Goal: Information Seeking & Learning: Learn about a topic

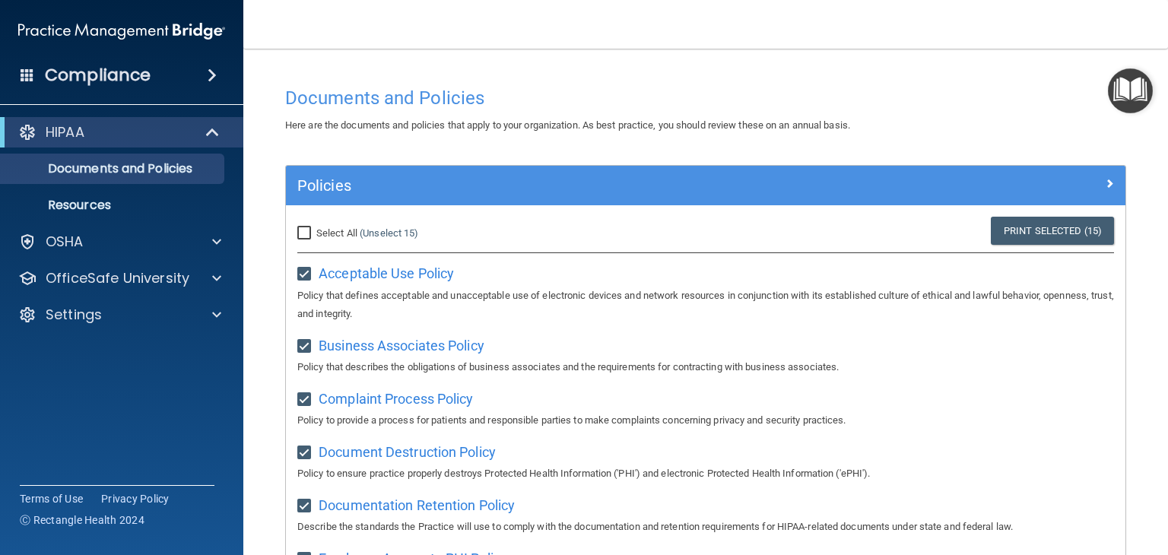
scroll to position [645, 0]
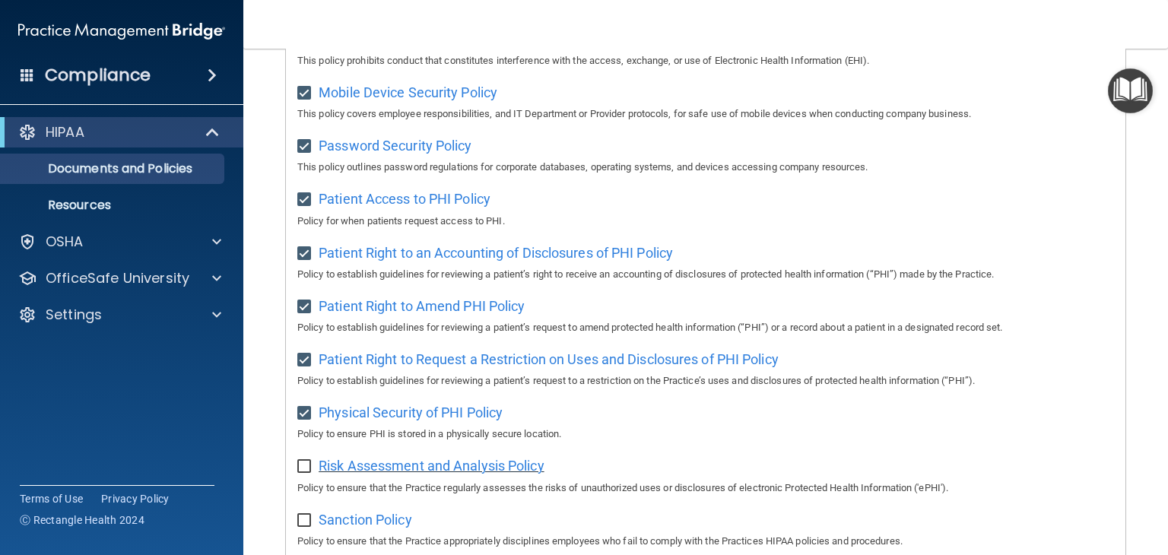
click at [354, 473] on span "Risk Assessment and Analysis Policy" at bounding box center [432, 466] width 226 height 16
click at [333, 474] on span "Risk Assessment and Analysis Policy" at bounding box center [432, 466] width 226 height 16
click at [304, 468] on input "checkbox" at bounding box center [305, 467] width 17 height 12
checkbox input "true"
click at [361, 528] on span "Sanction Policy" at bounding box center [366, 520] width 94 height 16
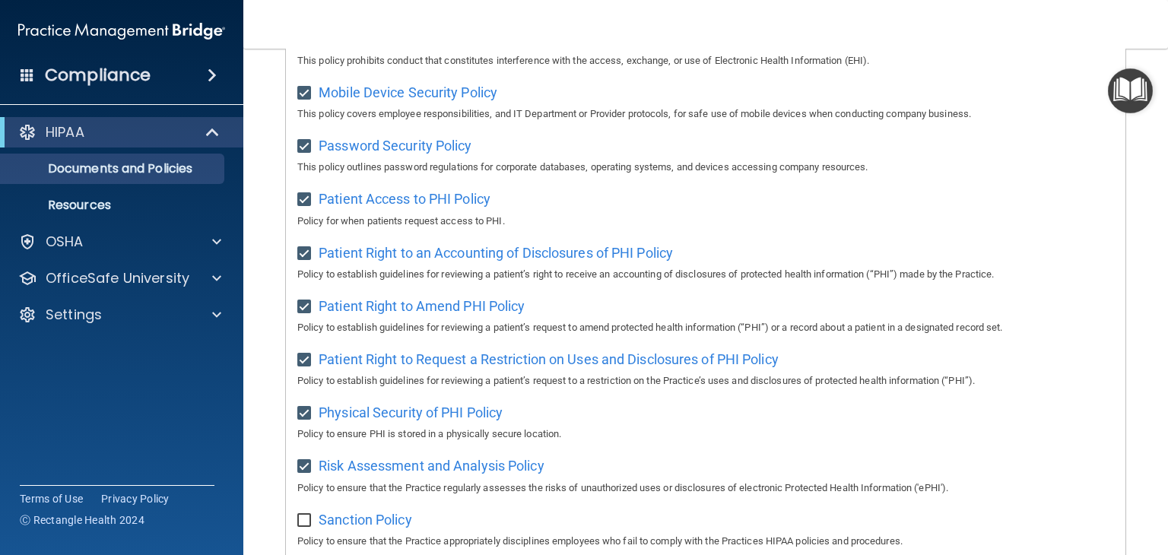
click at [302, 527] on input "checkbox" at bounding box center [305, 521] width 17 height 12
checkbox input "true"
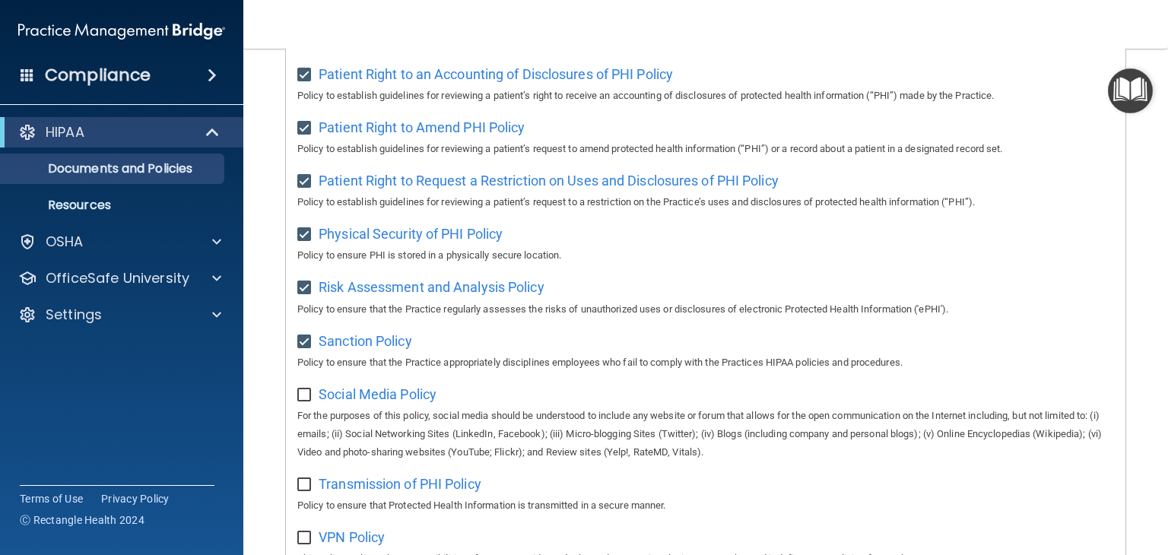
scroll to position [838, 0]
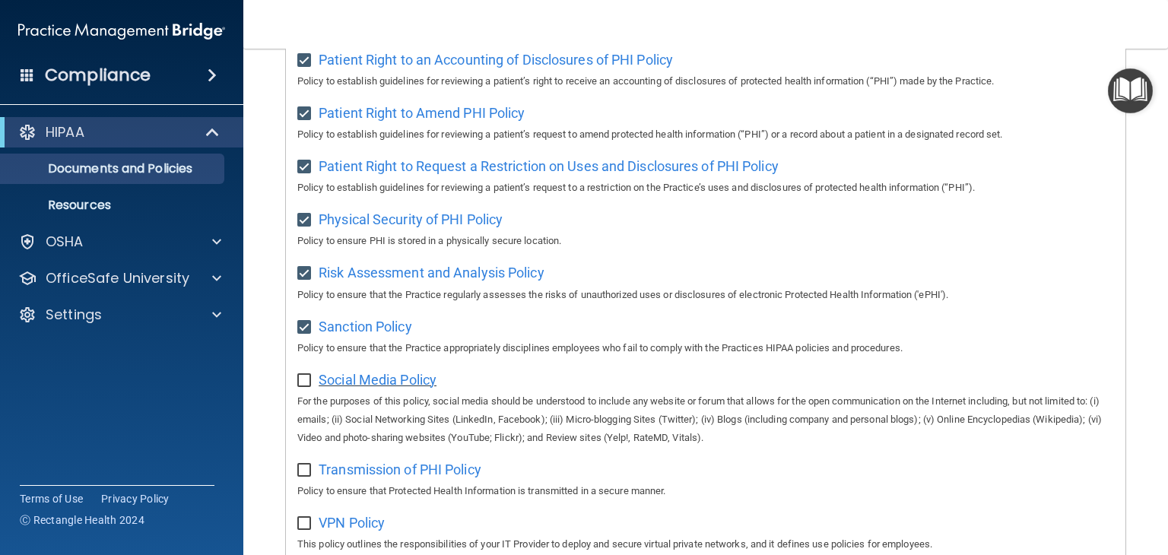
click at [335, 388] on span "Social Media Policy" at bounding box center [378, 380] width 118 height 16
click at [331, 388] on span "Social Media Policy" at bounding box center [378, 380] width 118 height 16
click at [306, 387] on input "checkbox" at bounding box center [305, 381] width 17 height 12
checkbox input "true"
click at [344, 478] on span "Transmission of PHI Policy" at bounding box center [400, 470] width 163 height 16
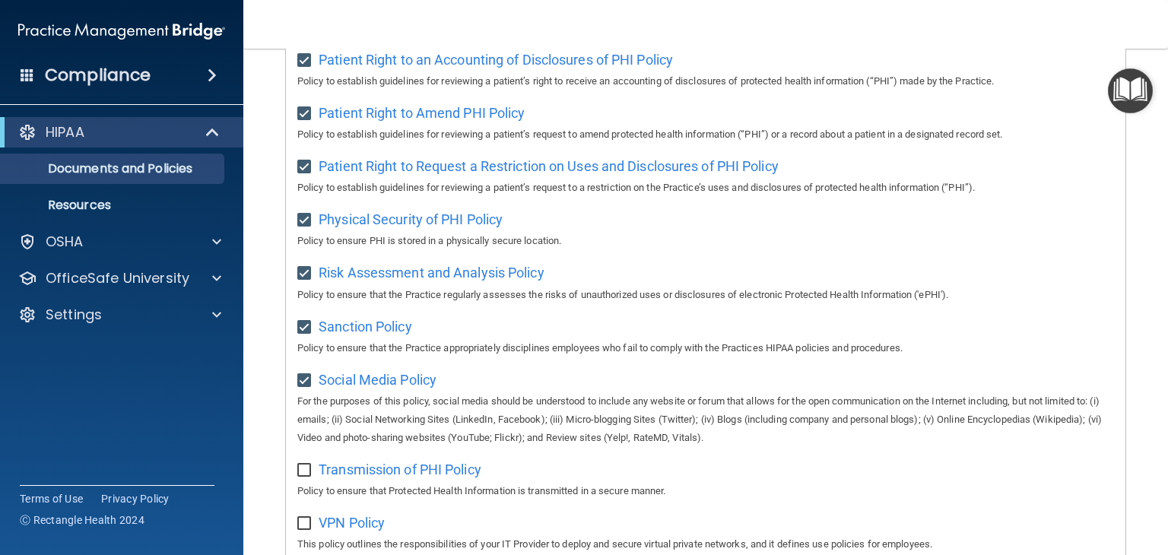
click at [308, 477] on input "checkbox" at bounding box center [305, 471] width 17 height 12
checkbox input "true"
click at [342, 531] on span "VPN Policy" at bounding box center [352, 523] width 66 height 16
click at [304, 530] on input "checkbox" at bounding box center [305, 524] width 17 height 12
checkbox input "true"
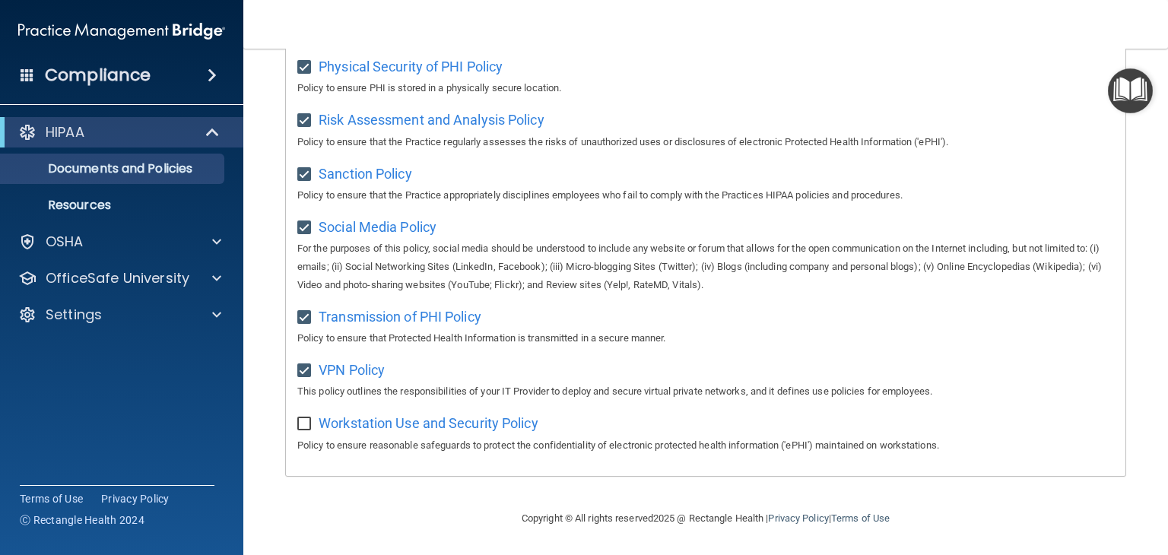
scroll to position [1000, 0]
click at [352, 428] on span "Workstation Use and Security Policy" at bounding box center [429, 423] width 220 height 16
click at [305, 427] on input "checkbox" at bounding box center [305, 424] width 17 height 12
checkbox input "true"
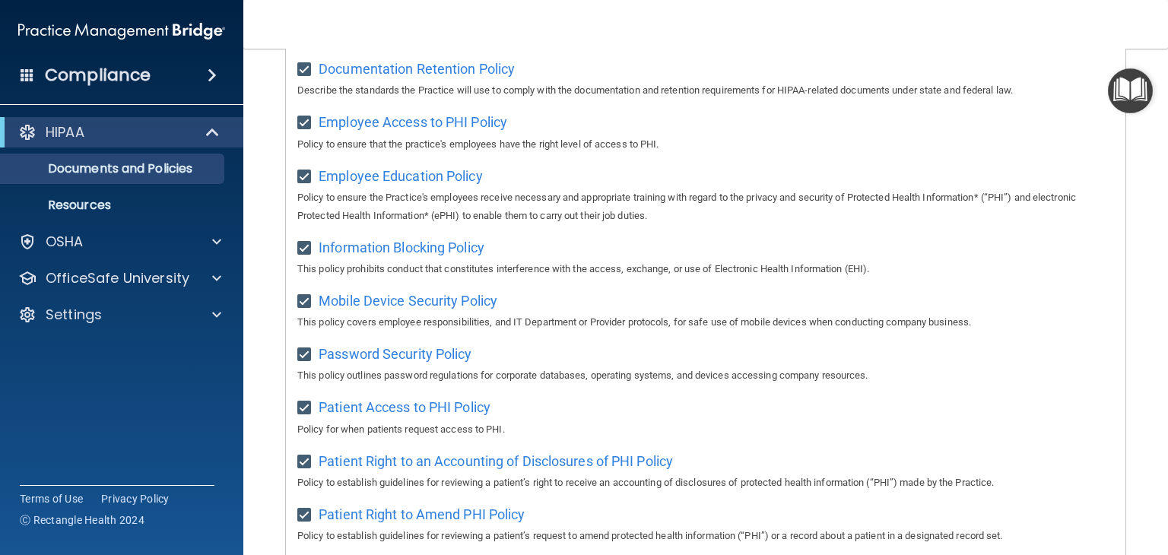
scroll to position [0, 0]
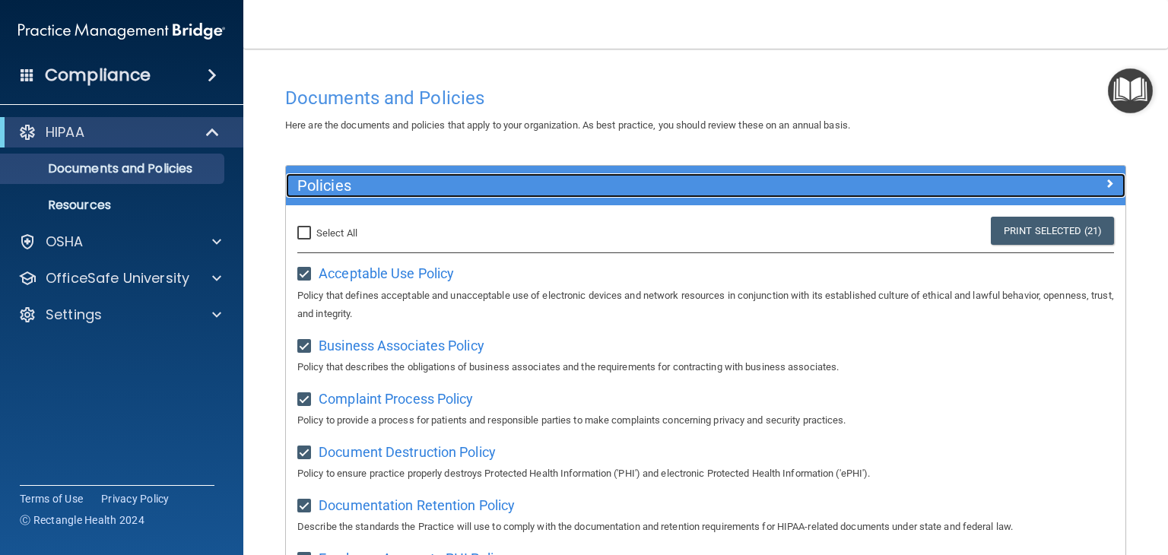
click at [1105, 181] on span at bounding box center [1109, 183] width 9 height 18
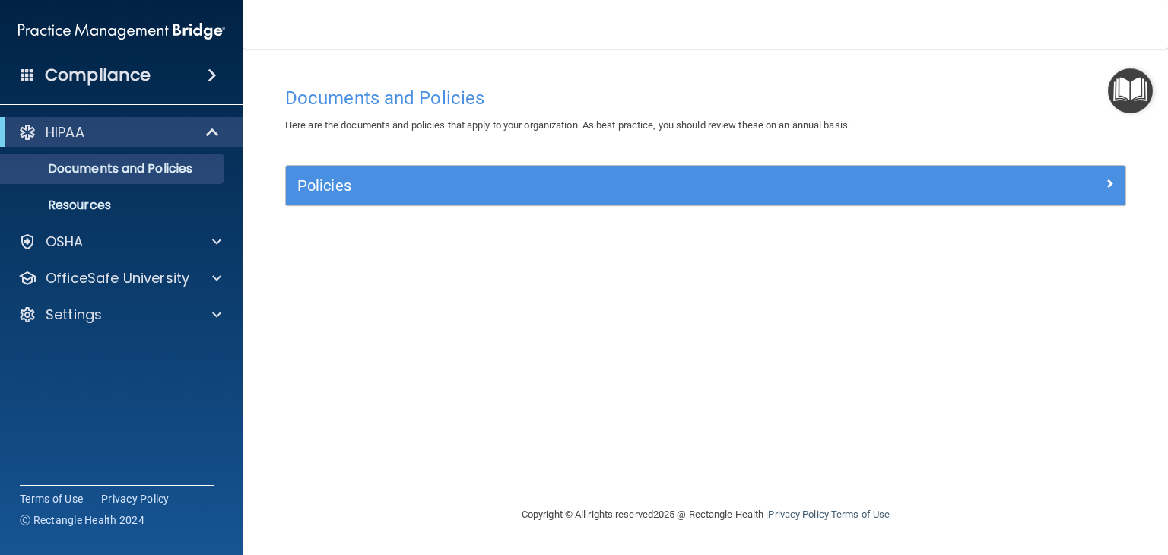
click at [1144, 84] on img "Open Resource Center" at bounding box center [1130, 90] width 45 height 45
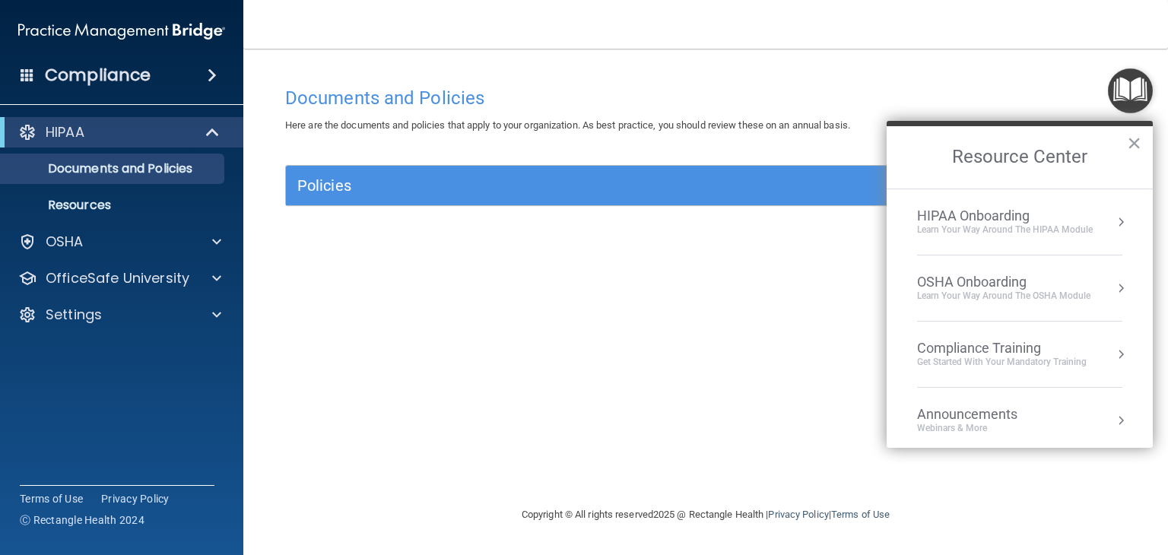
click at [1083, 214] on div "HIPAA Onboarding" at bounding box center [1005, 216] width 176 height 17
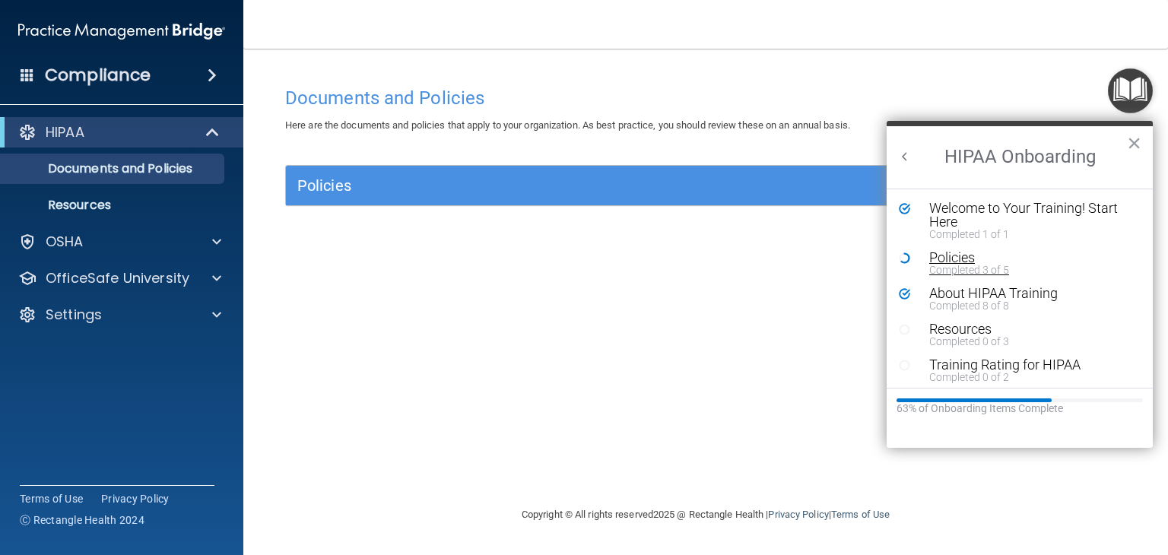
click at [951, 265] on div "Completed 3 of 5" at bounding box center [1026, 270] width 192 height 11
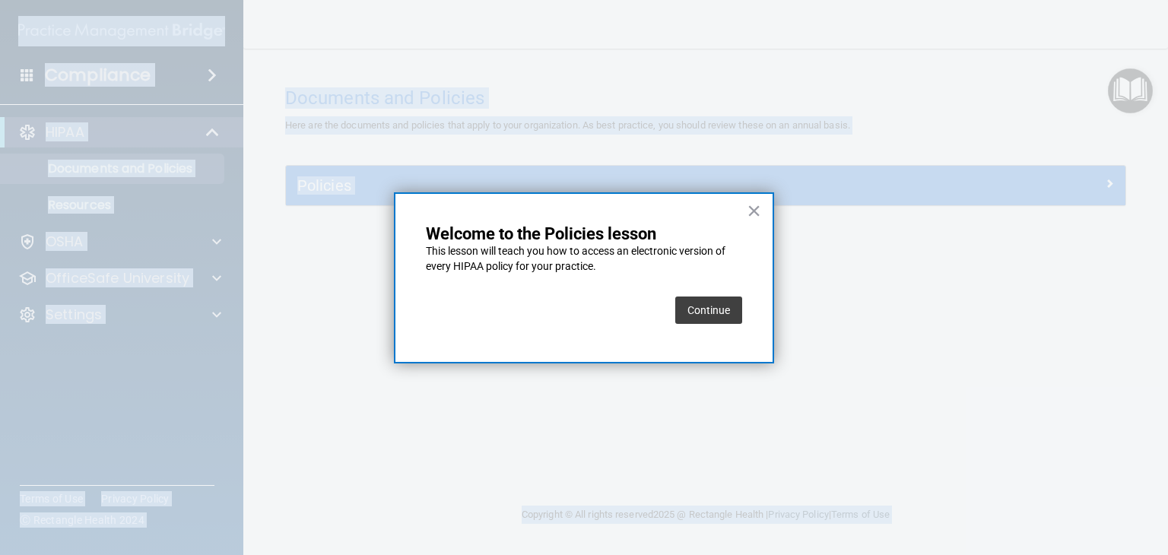
click at [728, 306] on button "Continue" at bounding box center [709, 310] width 67 height 27
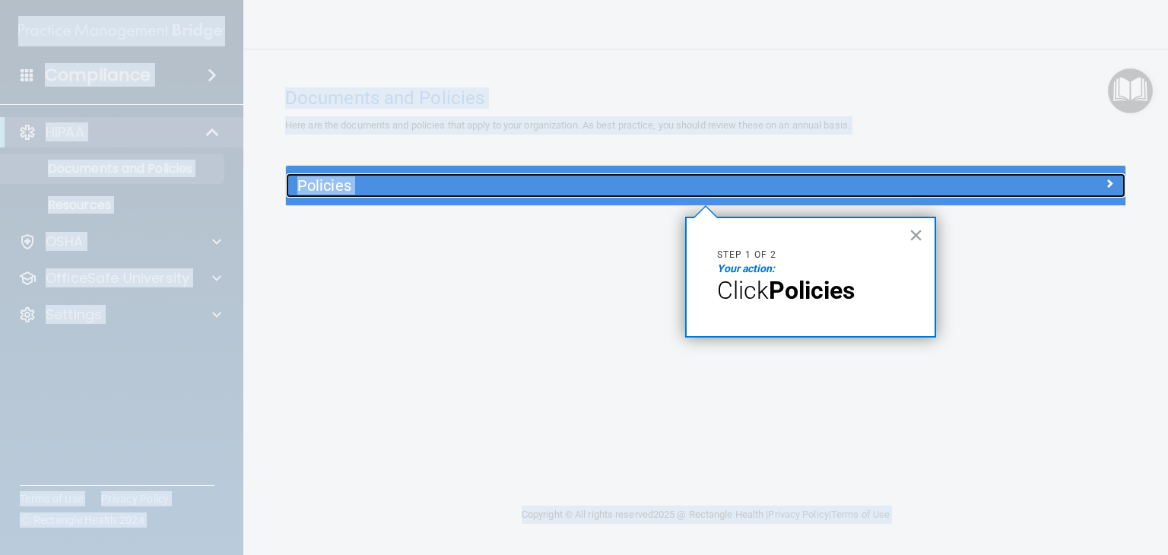
click at [605, 181] on h5 "Policies" at bounding box center [600, 185] width 607 height 17
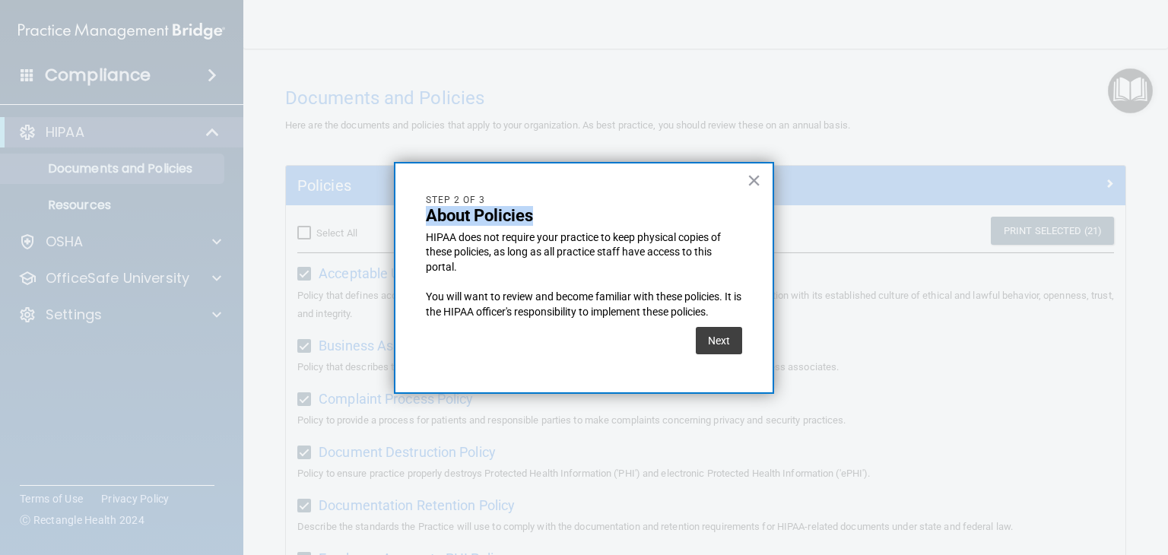
drag, startPoint x: 605, startPoint y: 181, endPoint x: 539, endPoint y: 216, distance: 74.2
click at [539, 216] on div "× Step 2 of 3 About Policies HIPAA does not require your practice to keep physi…" at bounding box center [584, 278] width 380 height 233
click at [698, 330] on button "Next" at bounding box center [719, 340] width 46 height 27
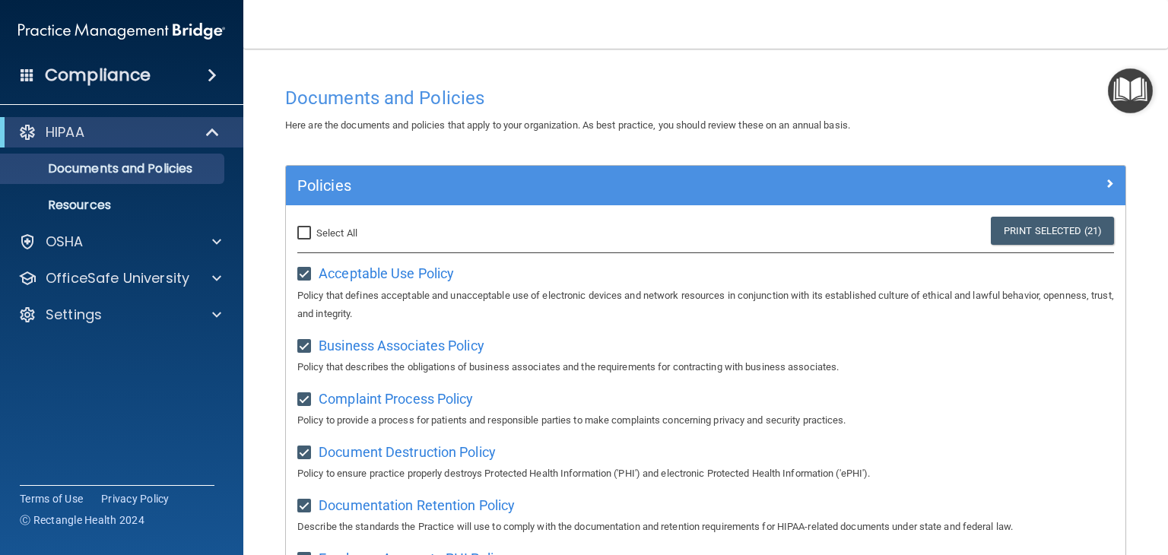
click at [343, 240] on label "Select All (Unselect 21) Unselect All" at bounding box center [327, 233] width 60 height 18
click at [315, 240] on input "Select All (Unselect 21) Unselect All" at bounding box center [305, 233] width 17 height 12
checkbox input "true"
click at [1131, 99] on img "Open Resource Center" at bounding box center [1130, 90] width 45 height 45
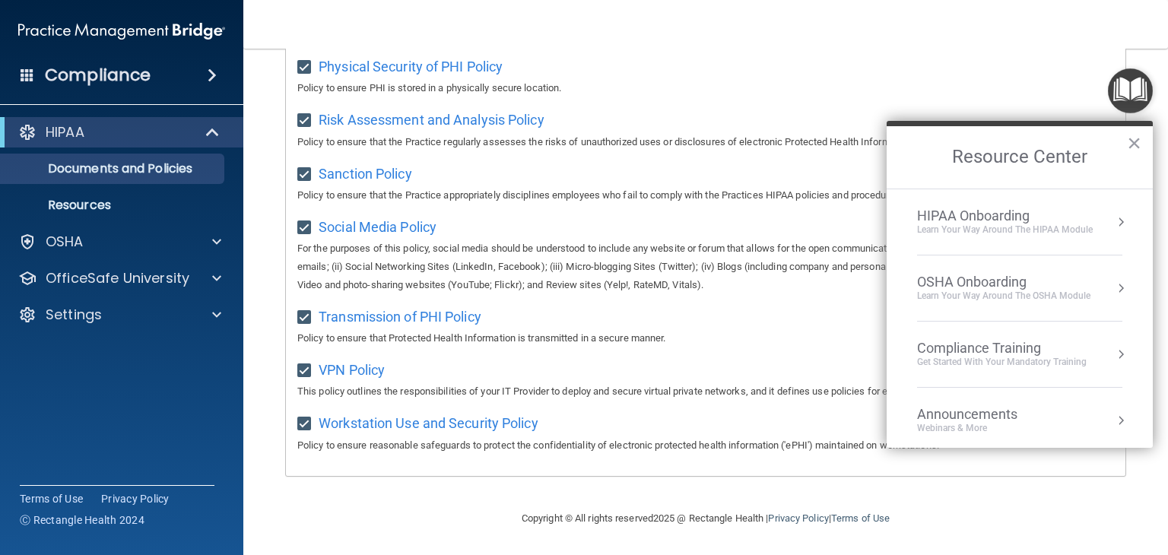
scroll to position [828, 0]
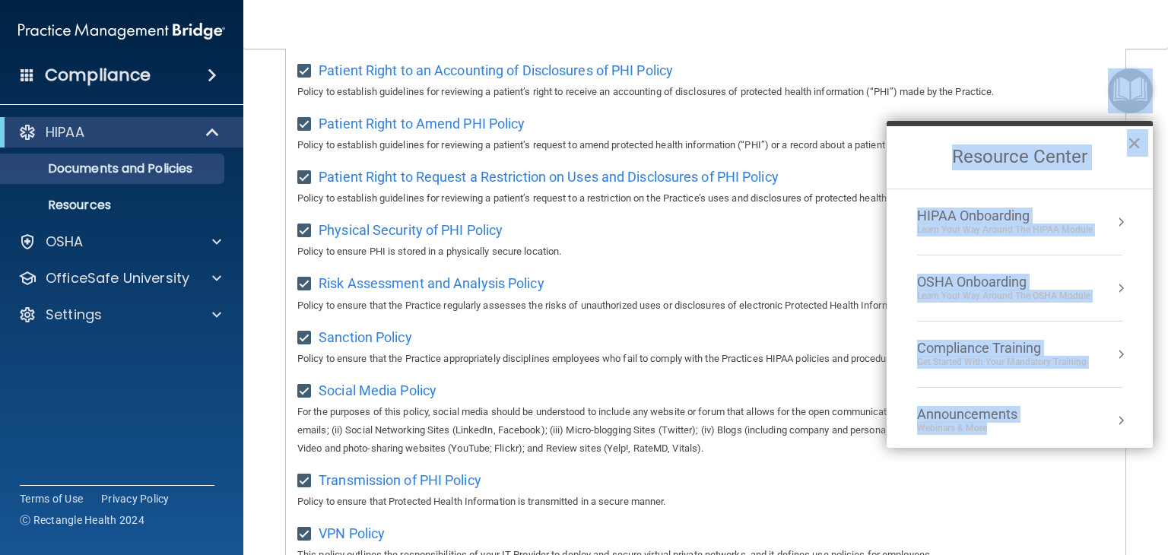
drag, startPoint x: 1129, startPoint y: 401, endPoint x: 1129, endPoint y: 90, distance: 311.1
click at [1129, 90] on body "Compliance HIPAA Documents and Policies Report an Incident Business Associates …" at bounding box center [584, 277] width 1168 height 555
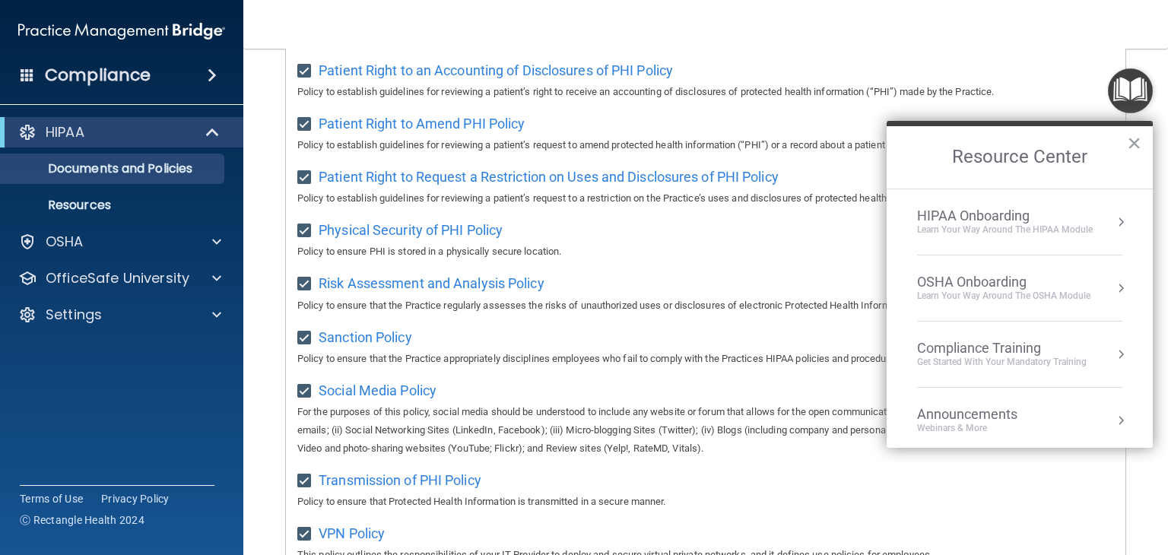
click at [1073, 69] on div "Patient Right to an Accounting of Disclosures of PHI Policy Policy to establish…" at bounding box center [705, 79] width 817 height 43
click at [1016, 238] on li "HIPAA Onboarding Learn Your Way around the HIPAA module" at bounding box center [1019, 222] width 205 height 66
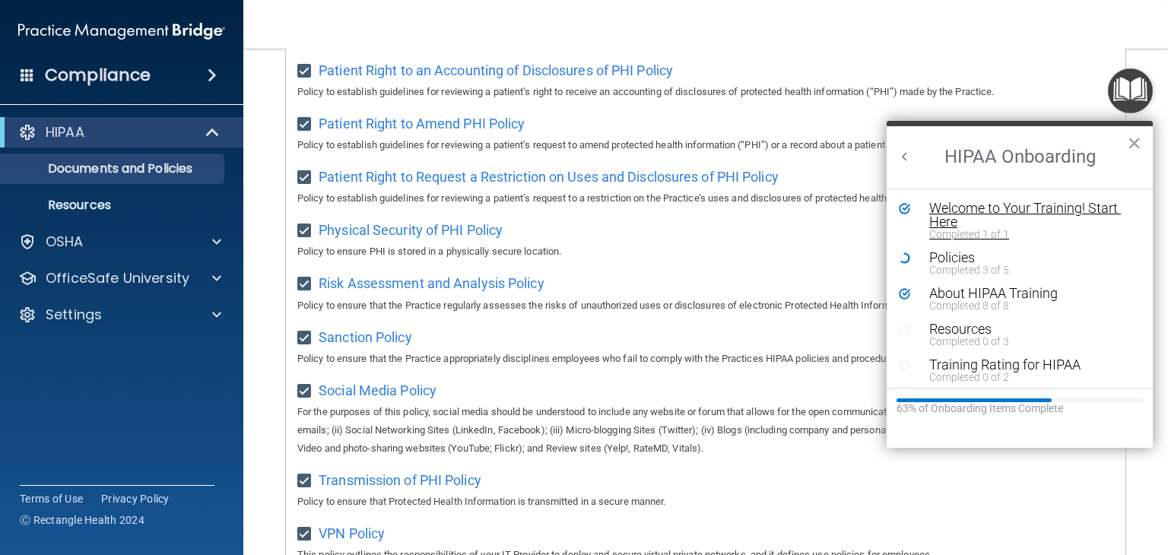
scroll to position [0, 0]
click at [949, 323] on div "Resources" at bounding box center [1026, 330] width 192 height 14
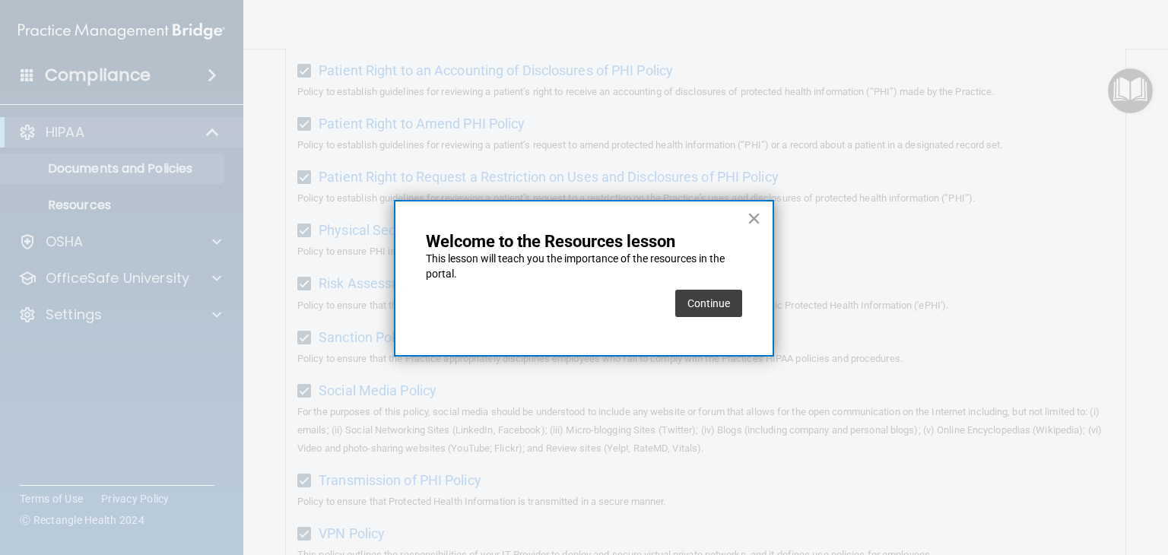
click at [746, 217] on div "× Welcome to the Resources lesson This lesson will teach you the importance of …" at bounding box center [584, 278] width 380 height 157
click at [709, 307] on button "Continue" at bounding box center [709, 303] width 67 height 27
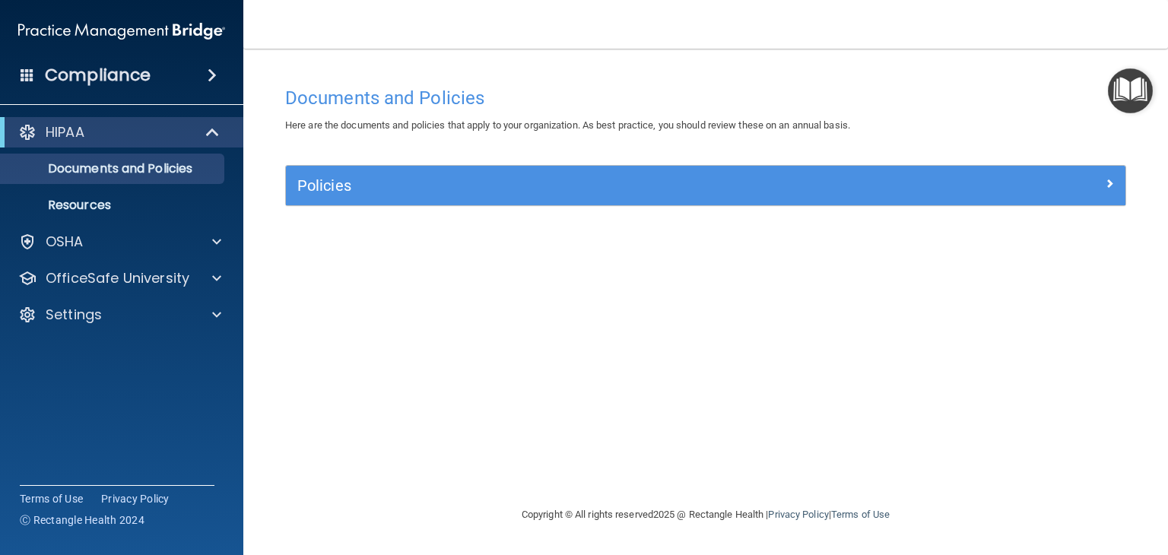
click at [1015, 199] on div "Policies" at bounding box center [706, 186] width 840 height 40
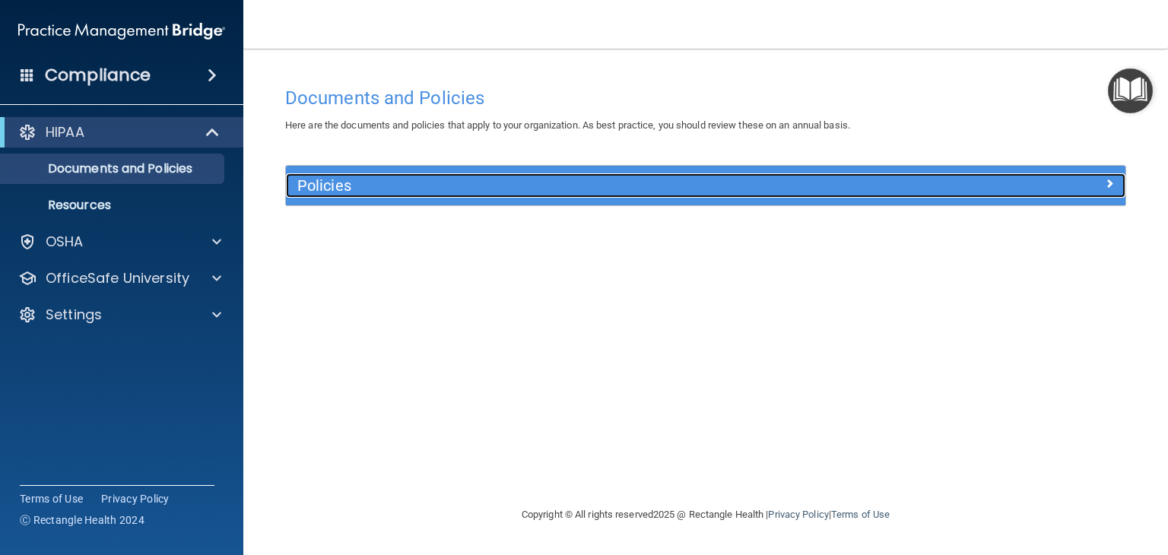
click at [1060, 188] on div at bounding box center [1021, 182] width 210 height 18
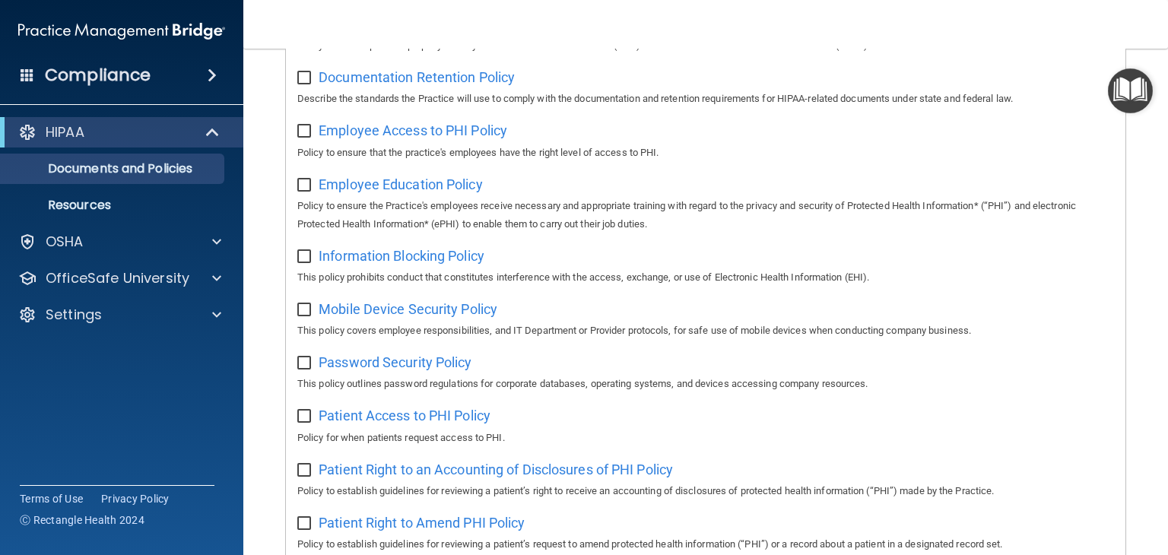
scroll to position [383, 0]
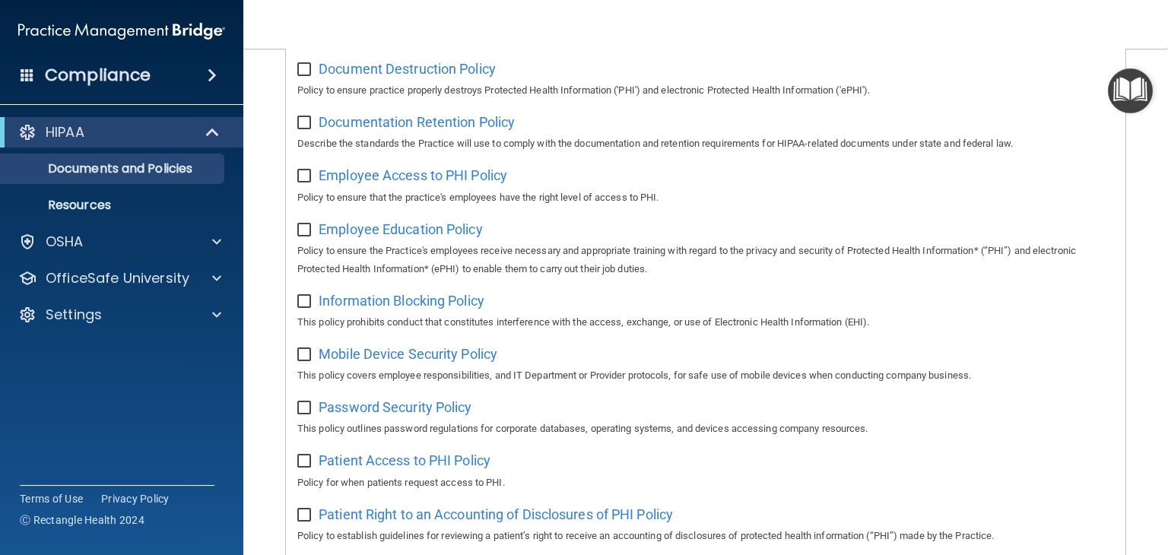
click at [1126, 80] on img "Open Resource Center" at bounding box center [1130, 90] width 45 height 45
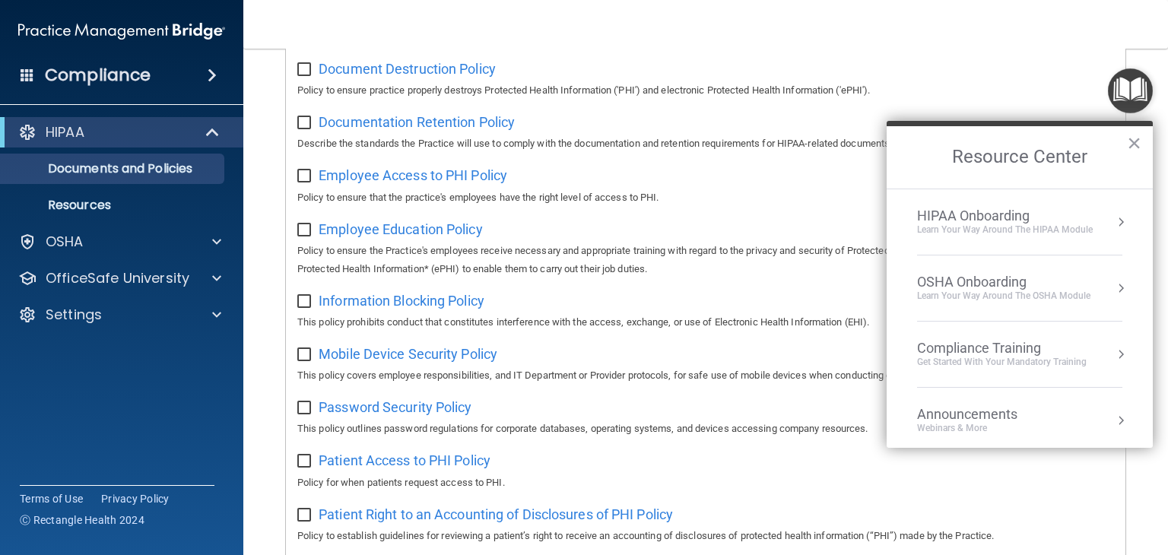
click at [1003, 230] on div "Learn Your Way around the HIPAA module" at bounding box center [1005, 230] width 176 height 13
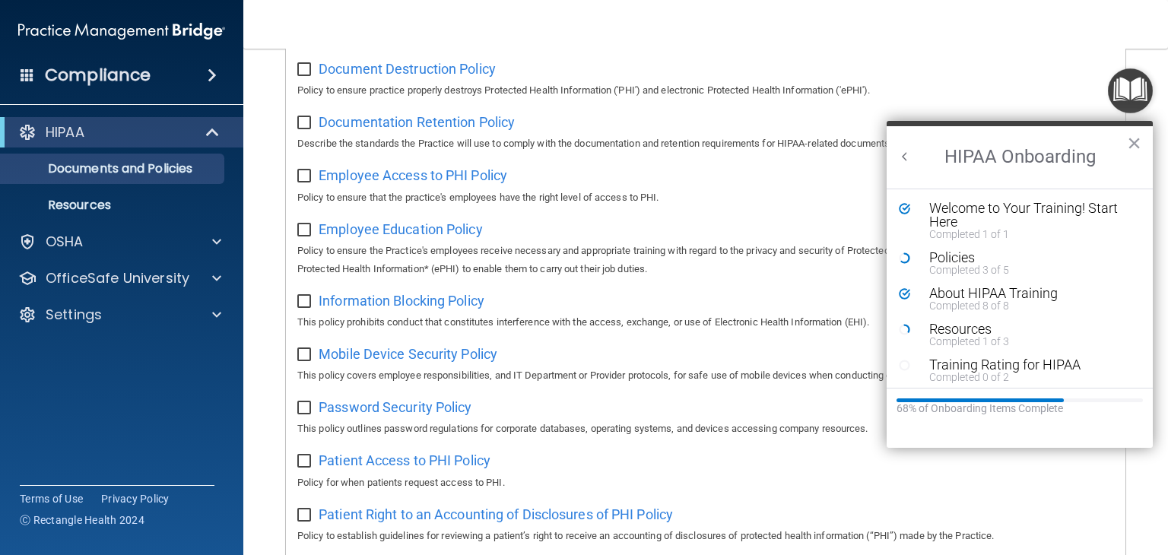
scroll to position [0, 0]
click at [955, 332] on div "Resources" at bounding box center [1026, 330] width 192 height 14
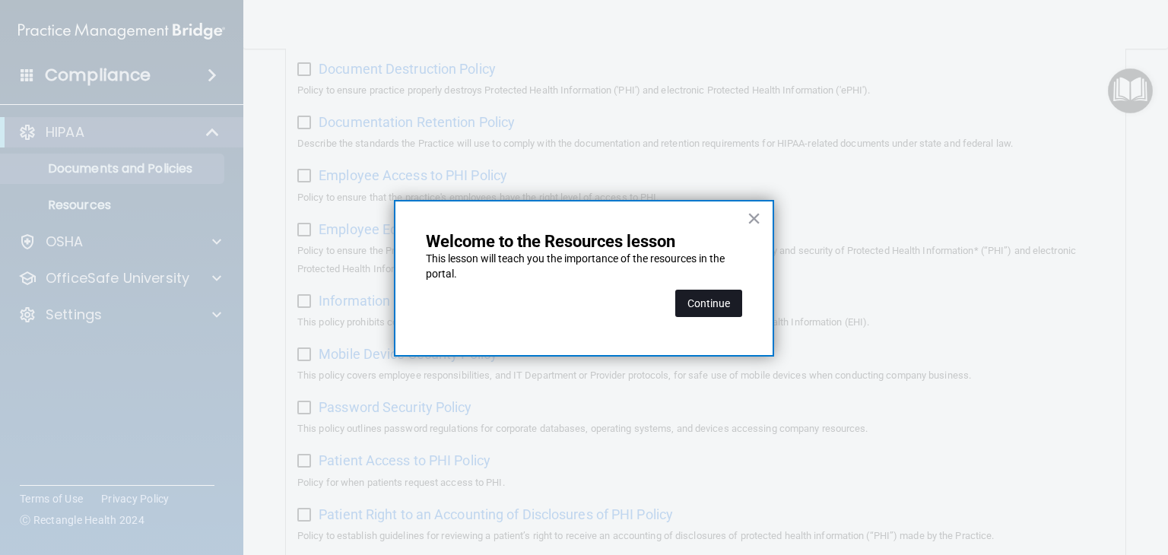
click at [709, 306] on button "Continue" at bounding box center [709, 303] width 67 height 27
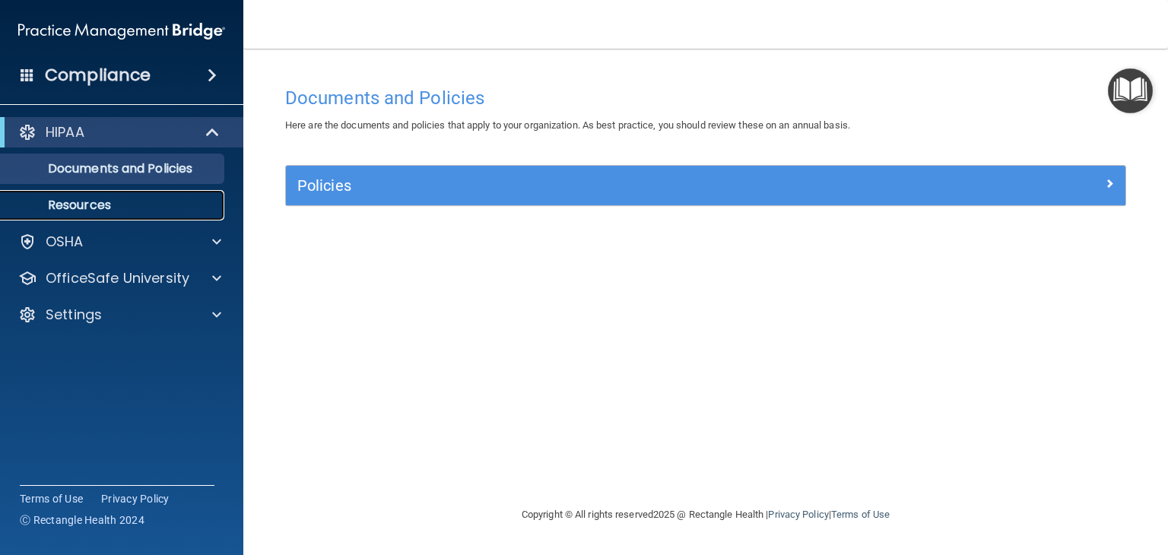
click at [110, 207] on p "Resources" at bounding box center [114, 205] width 208 height 15
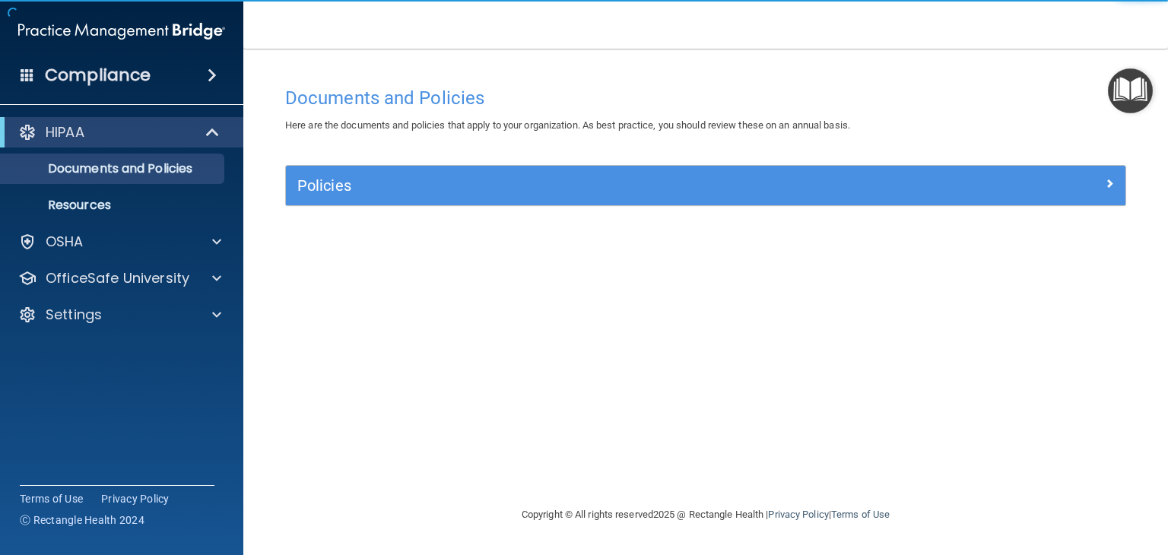
click at [1121, 95] on img "Open Resource Center" at bounding box center [1130, 90] width 45 height 45
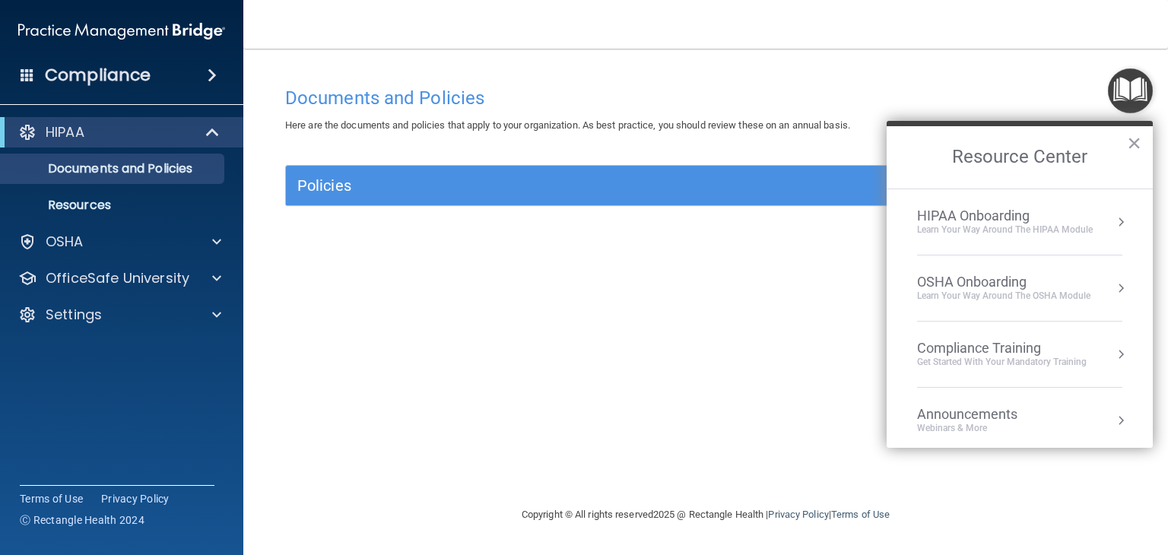
click at [1065, 231] on div "Learn Your Way around the HIPAA module" at bounding box center [1005, 230] width 176 height 13
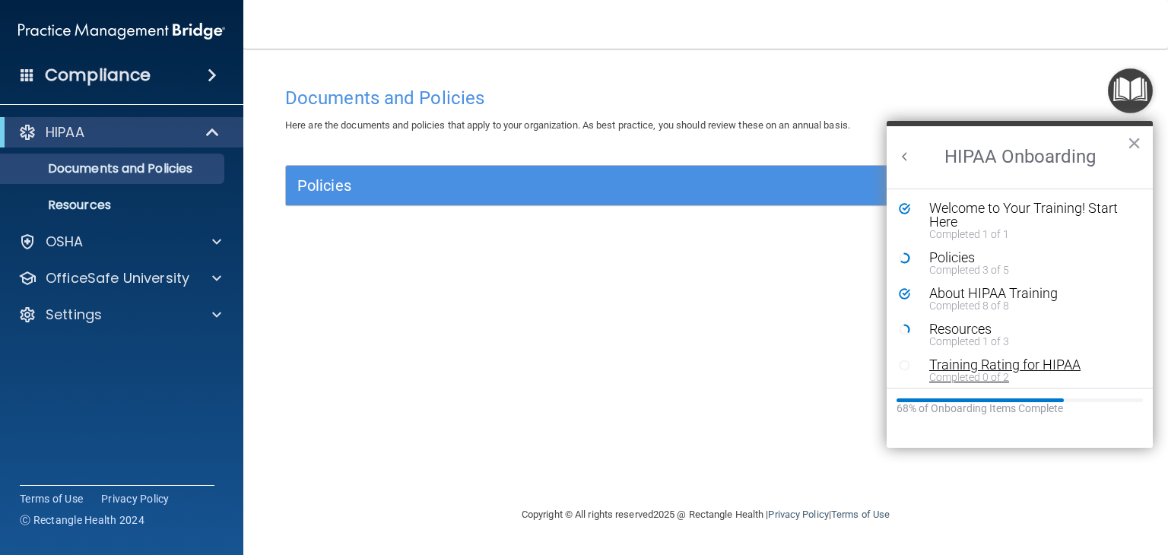
click at [976, 374] on div "Completed 0 of 2" at bounding box center [1026, 377] width 192 height 11
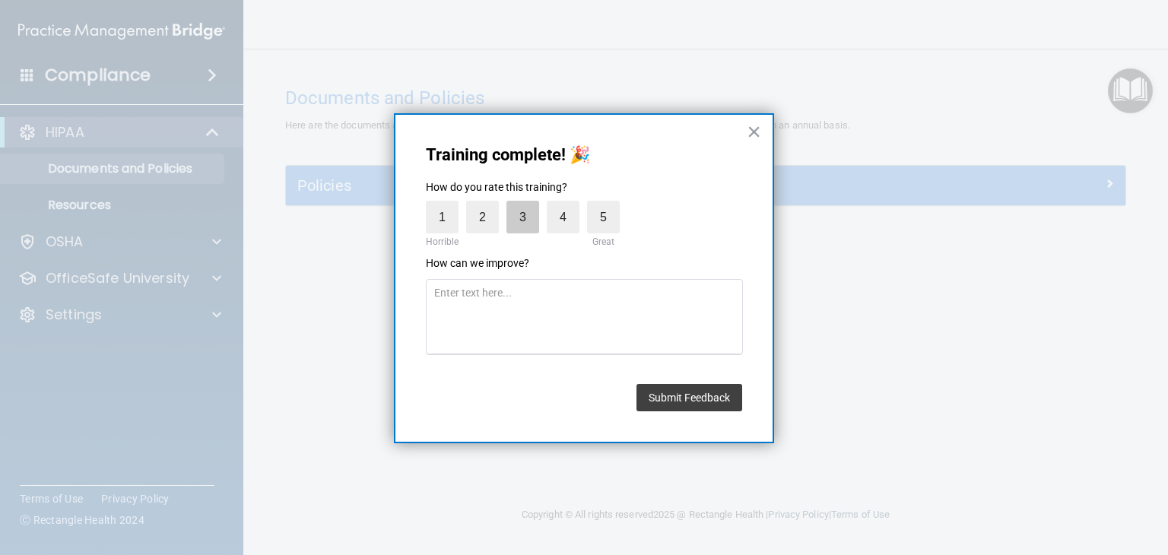
click at [520, 226] on label "3" at bounding box center [523, 217] width 33 height 33
click at [488, 205] on input "3" at bounding box center [488, 205] width 0 height 0
click at [665, 398] on button "Submit Feedback" at bounding box center [690, 397] width 106 height 27
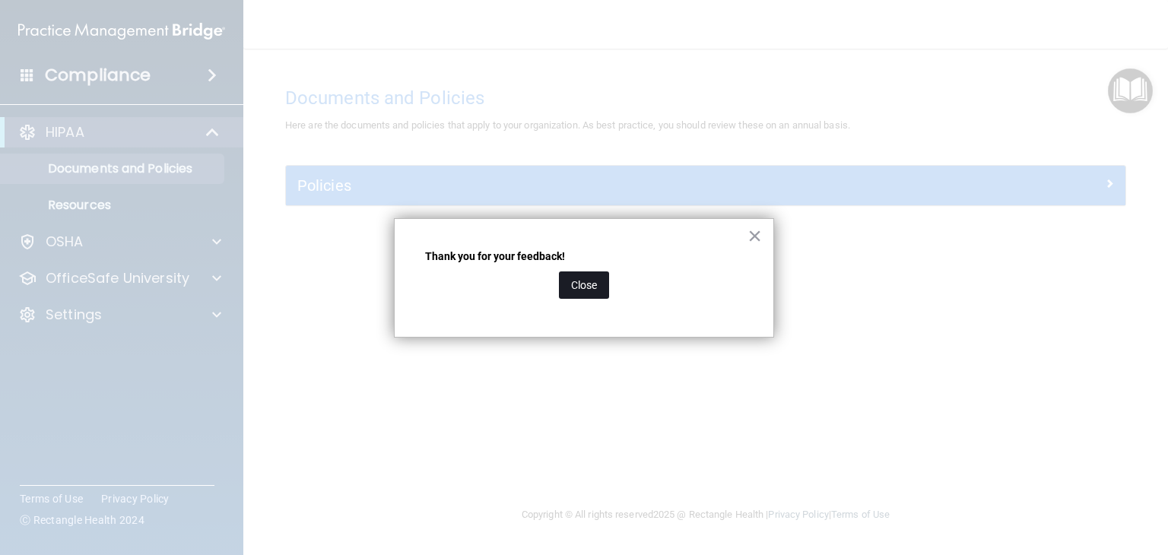
click at [590, 286] on button "Close" at bounding box center [584, 285] width 50 height 27
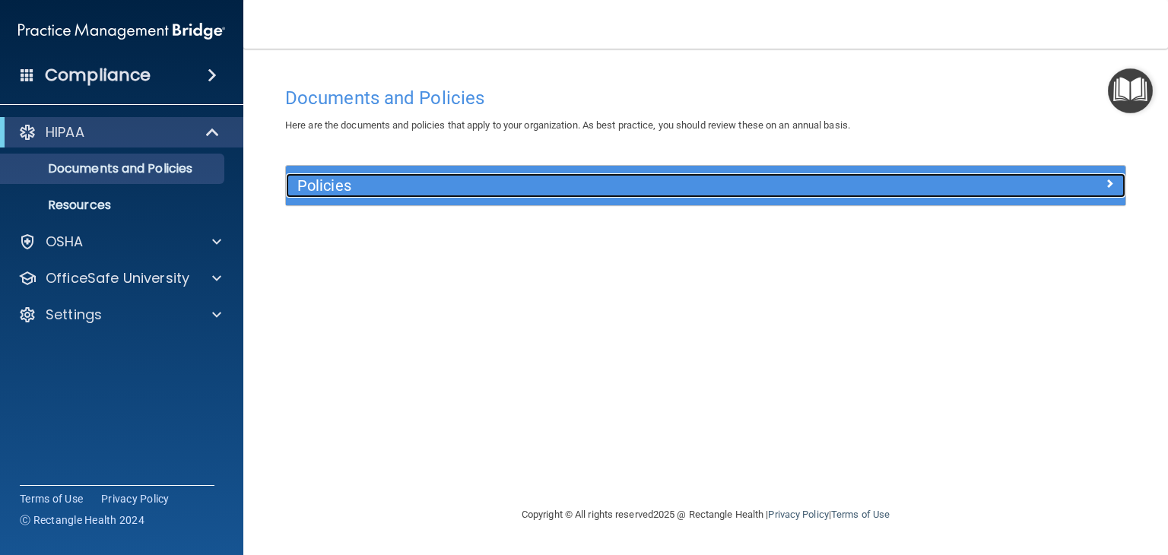
click at [568, 186] on h5 "Policies" at bounding box center [600, 185] width 607 height 17
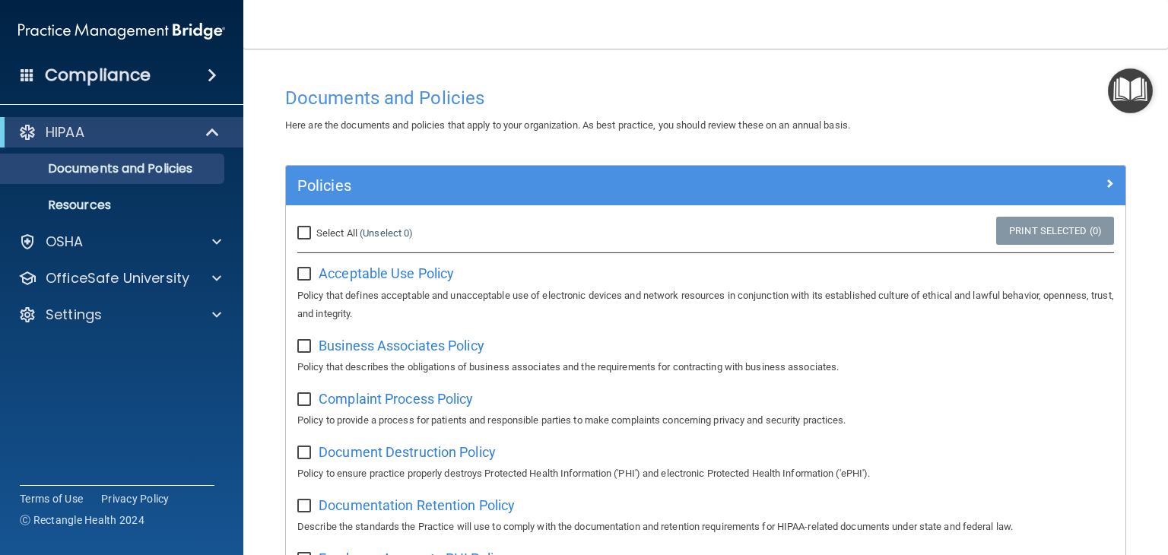
click at [1141, 88] on img "Open Resource Center" at bounding box center [1130, 90] width 45 height 45
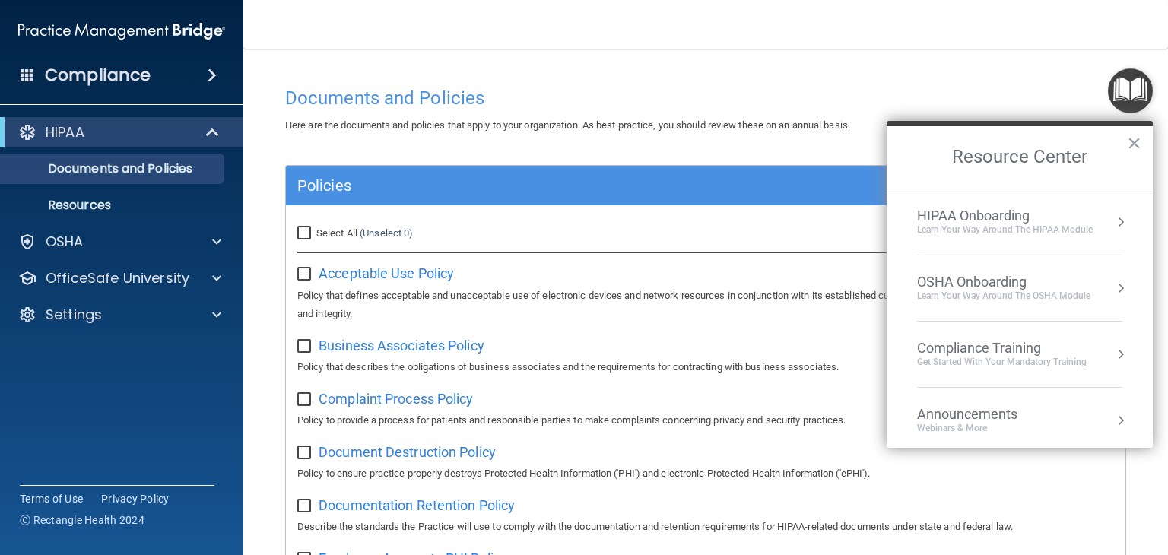
click at [1056, 232] on div "Learn Your Way around the HIPAA module" at bounding box center [1005, 230] width 176 height 13
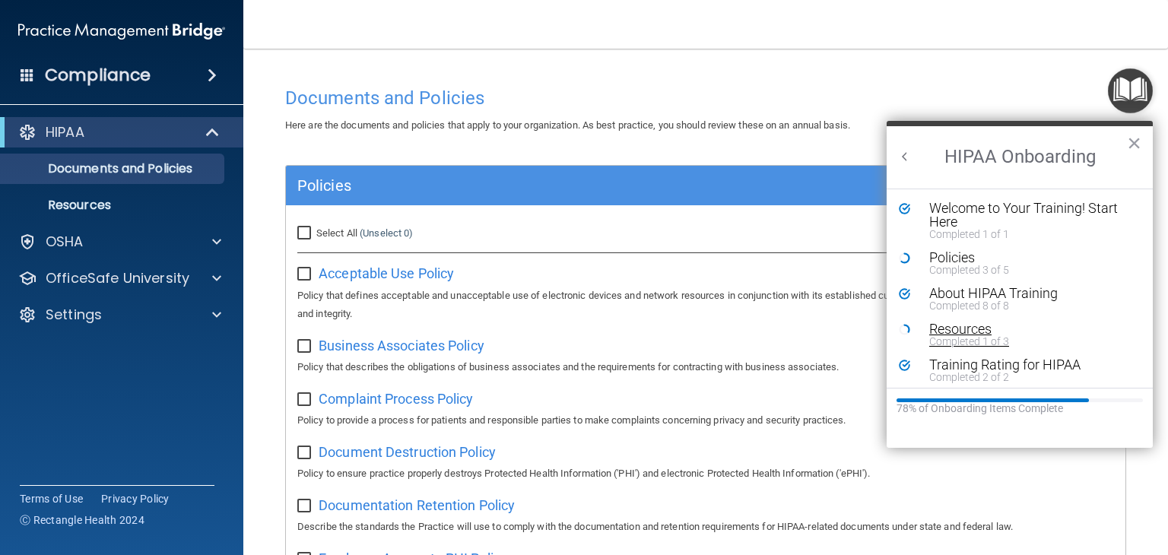
scroll to position [5, 0]
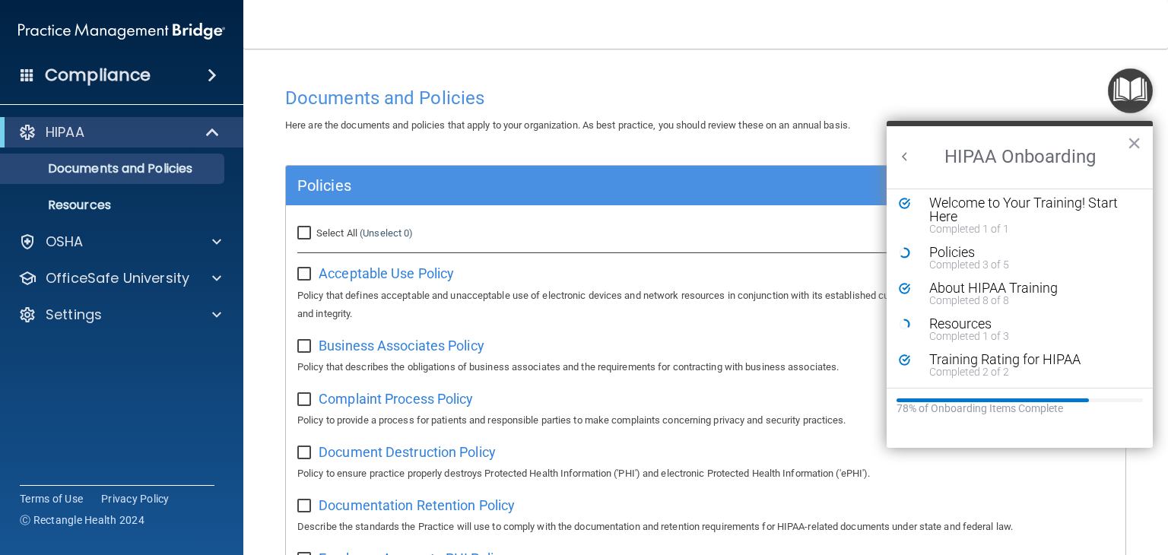
click at [708, 97] on h4 "Documents and Policies" at bounding box center [705, 98] width 841 height 20
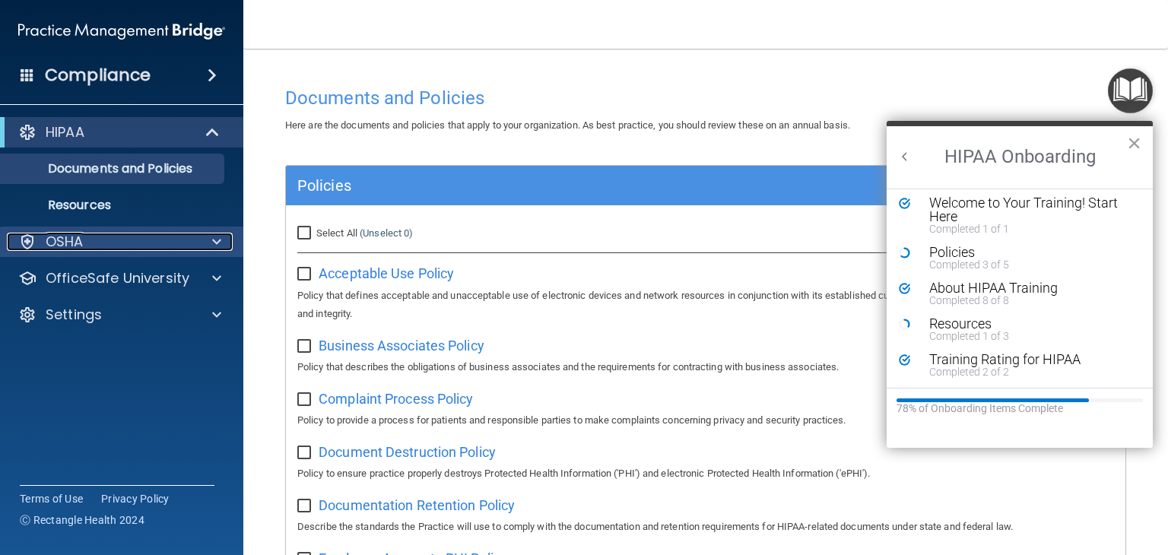
click at [100, 244] on div "OSHA" at bounding box center [101, 242] width 189 height 18
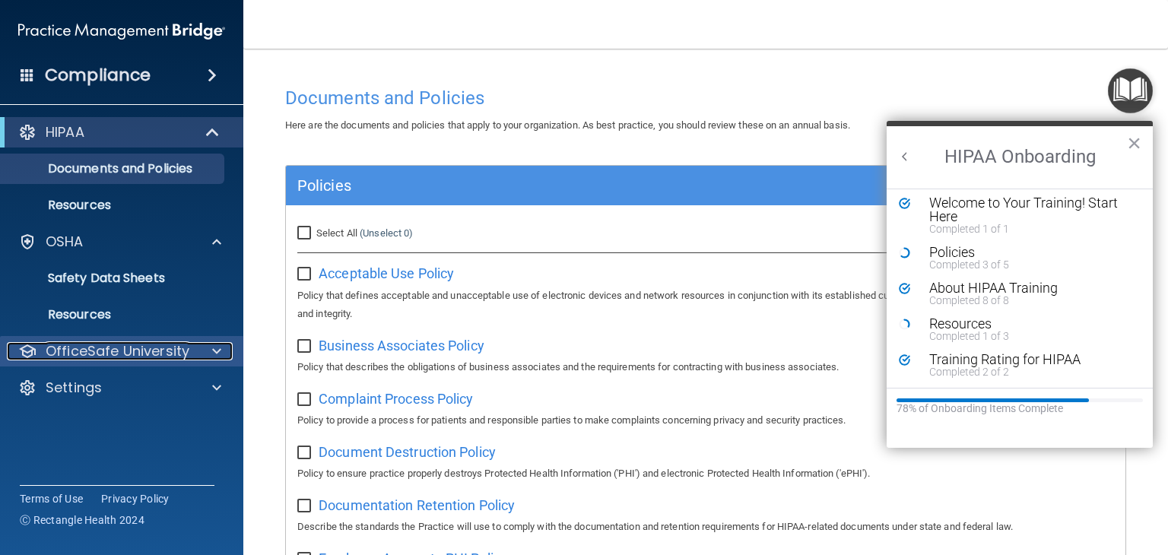
click at [125, 342] on p "OfficeSafe University" at bounding box center [118, 351] width 144 height 18
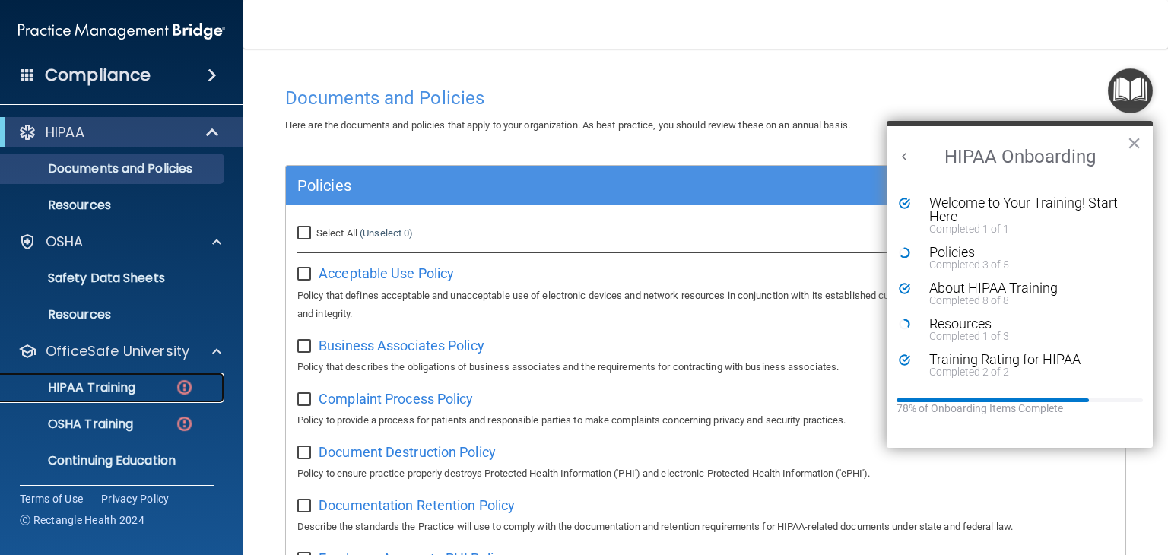
click at [181, 382] on img at bounding box center [184, 387] width 19 height 19
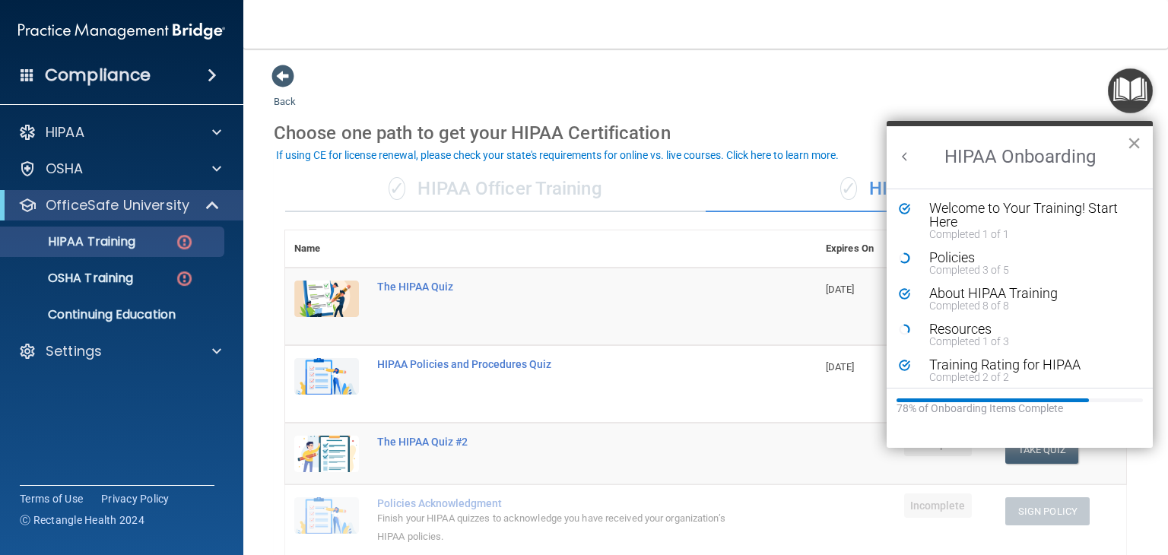
click at [1133, 142] on button "×" at bounding box center [1134, 143] width 14 height 24
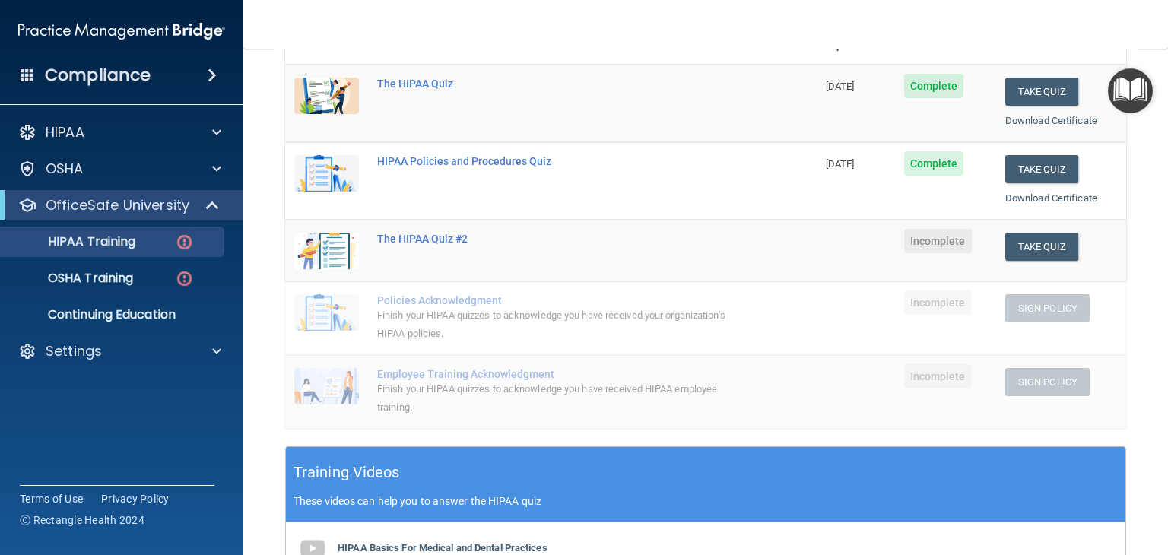
scroll to position [202, 0]
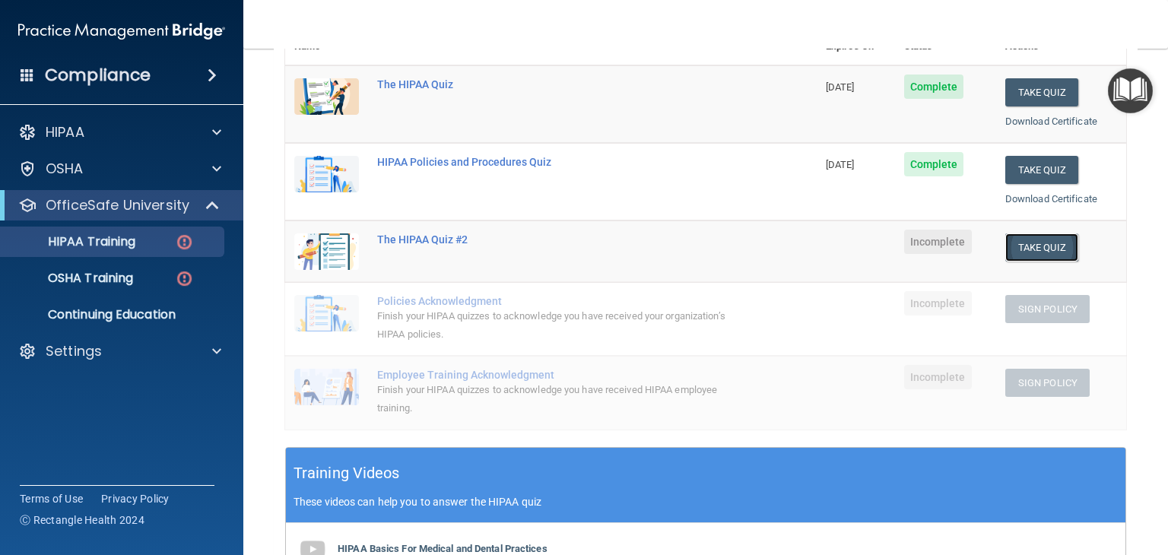
click at [1013, 247] on button "Take Quiz" at bounding box center [1042, 248] width 73 height 28
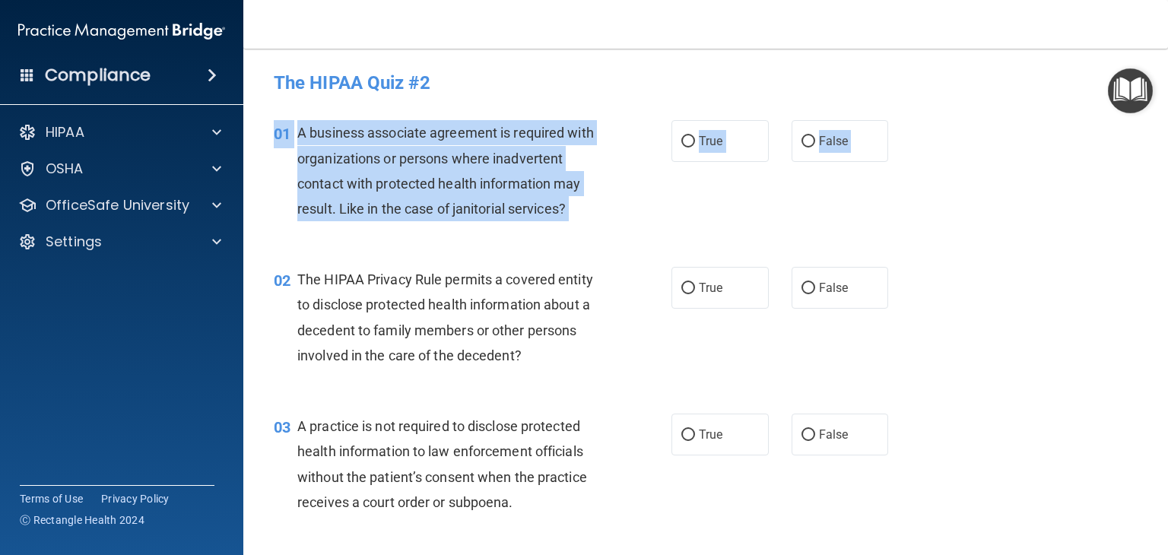
drag, startPoint x: 1013, startPoint y: 247, endPoint x: 815, endPoint y: 192, distance: 204.7
click at [819, 135] on span "False" at bounding box center [834, 141] width 30 height 14
click at [812, 136] on input "False" at bounding box center [809, 141] width 14 height 11
radio input "true"
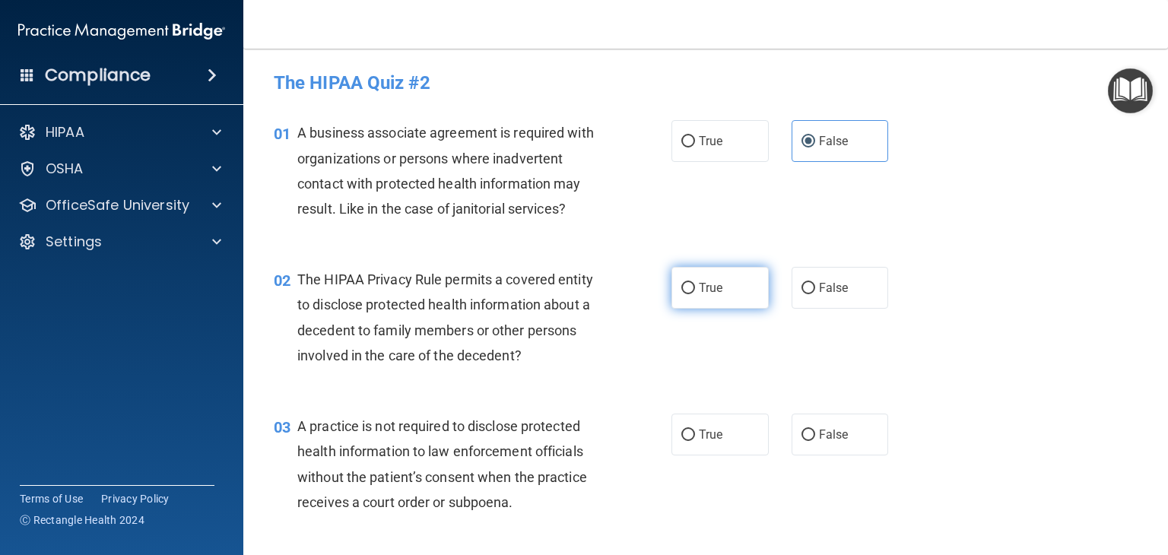
click at [690, 303] on label "True" at bounding box center [720, 288] width 97 height 42
click at [690, 294] on input "True" at bounding box center [689, 288] width 14 height 11
radio input "true"
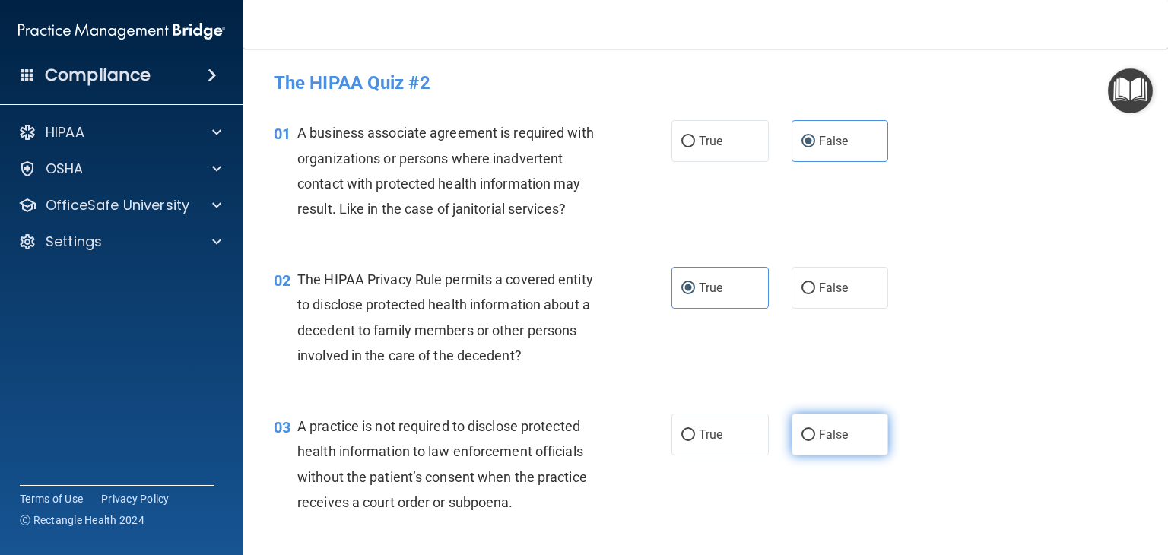
click at [802, 430] on input "False" at bounding box center [809, 435] width 14 height 11
radio input "true"
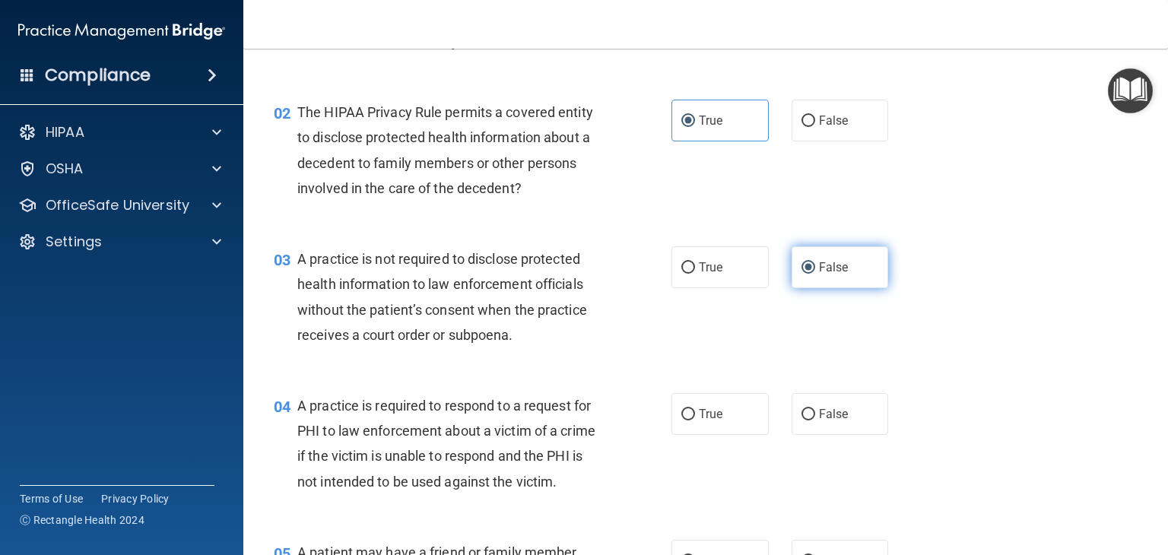
scroll to position [169, 0]
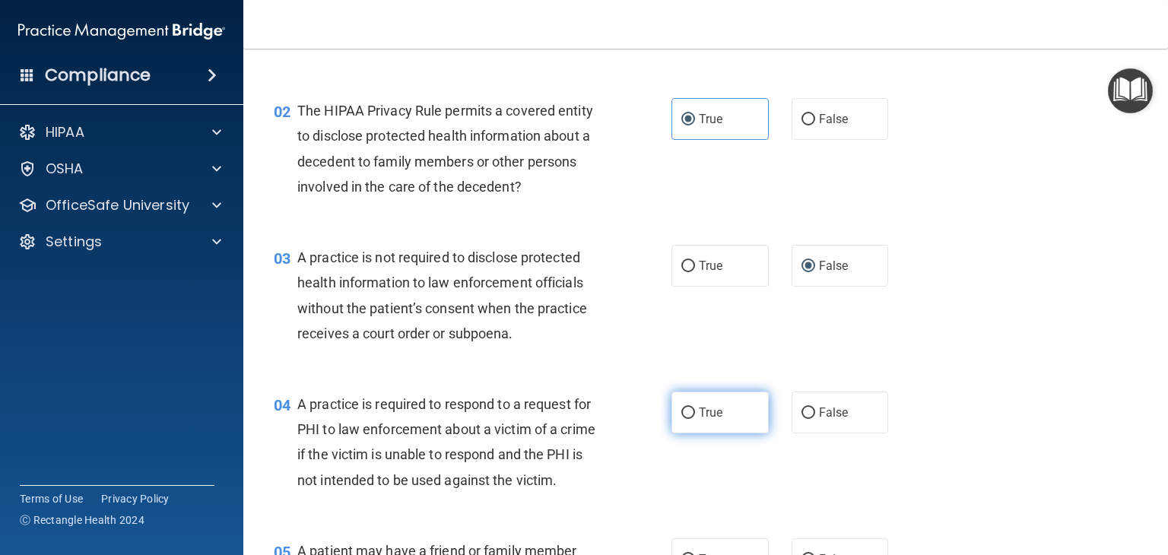
click at [723, 409] on label "True" at bounding box center [720, 413] width 97 height 42
click at [695, 409] on input "True" at bounding box center [689, 413] width 14 height 11
radio input "true"
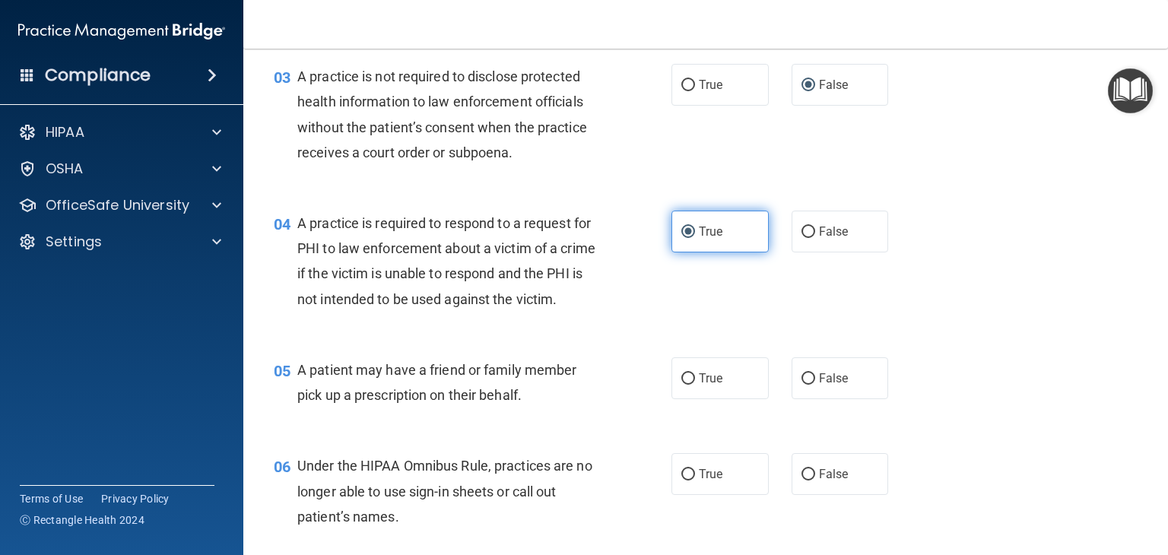
scroll to position [348, 0]
click at [723, 401] on label "True" at bounding box center [720, 380] width 97 height 42
click at [695, 386] on input "True" at bounding box center [689, 380] width 14 height 11
radio input "true"
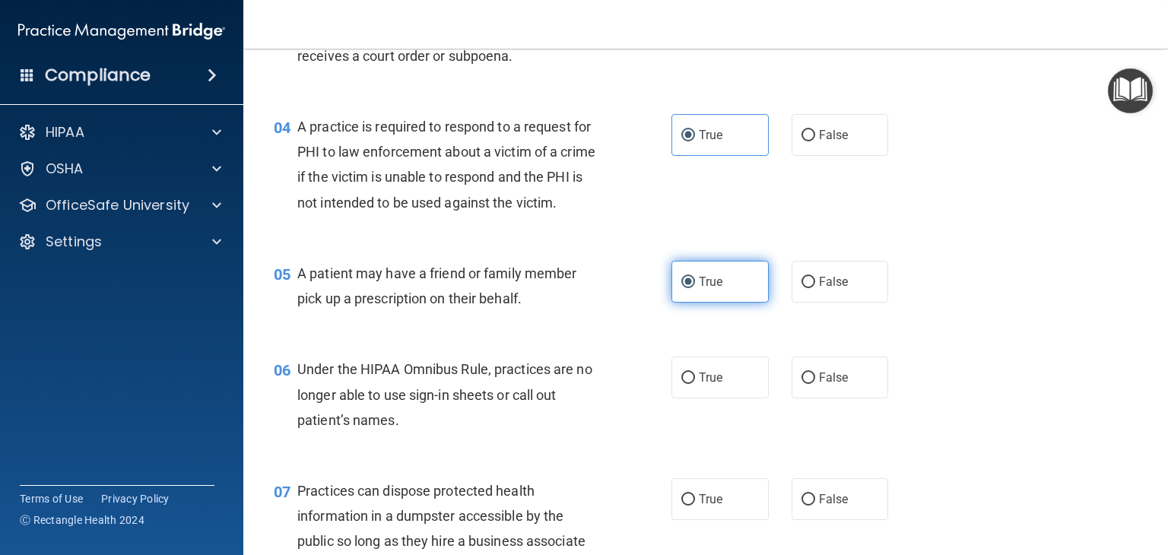
scroll to position [446, 0]
click at [721, 399] on label "True" at bounding box center [720, 379] width 97 height 42
click at [695, 385] on input "True" at bounding box center [689, 379] width 14 height 11
radio input "true"
click at [838, 399] on label "False" at bounding box center [840, 379] width 97 height 42
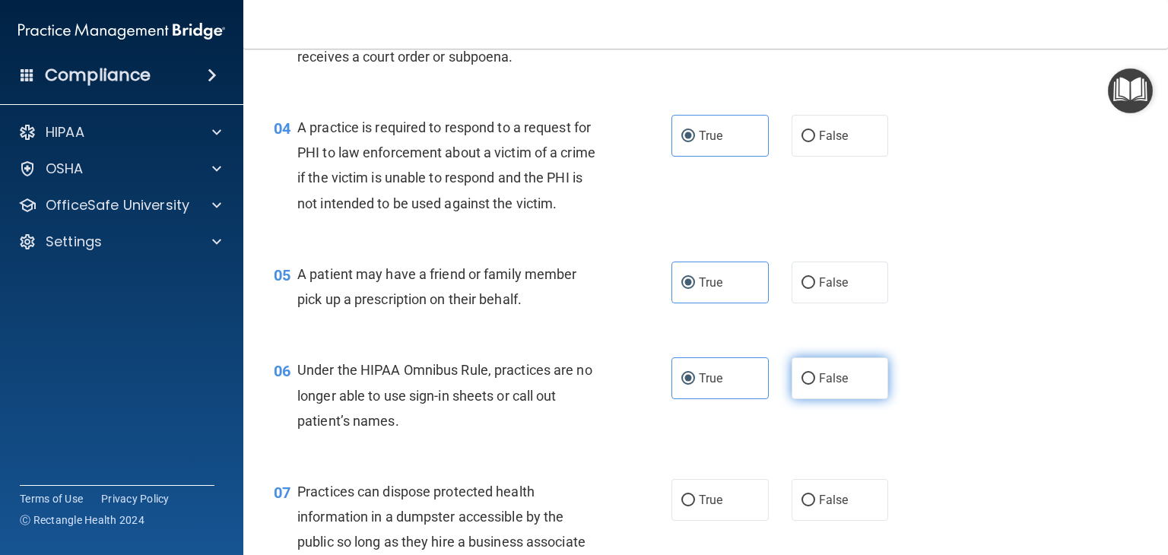
click at [815, 385] on input "False" at bounding box center [809, 379] width 14 height 11
radio input "true"
radio input "false"
click at [708, 511] on label "True" at bounding box center [720, 500] width 97 height 42
click at [695, 507] on input "True" at bounding box center [689, 500] width 14 height 11
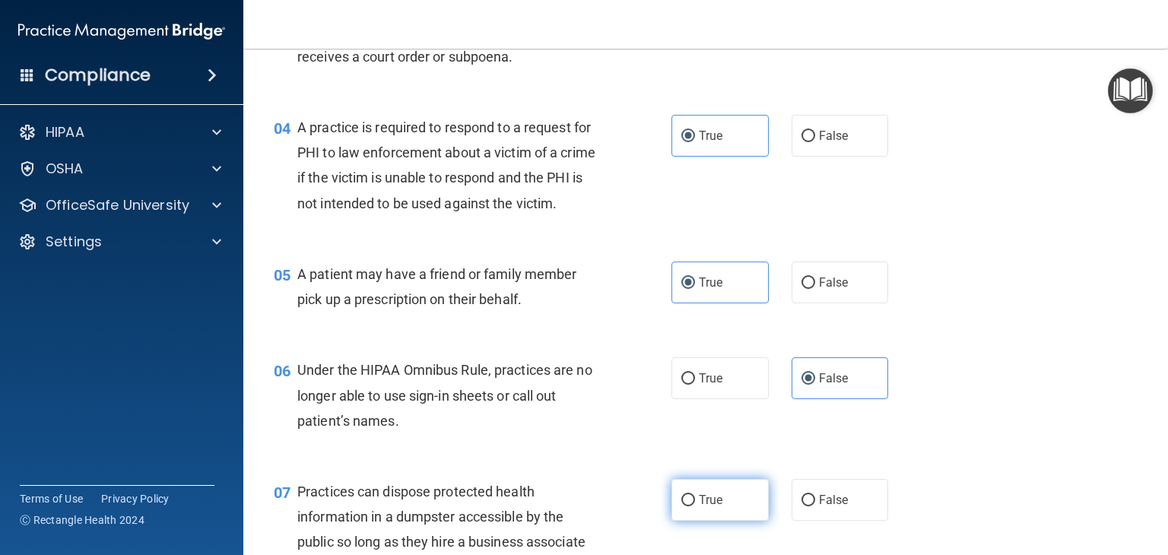
radio input "true"
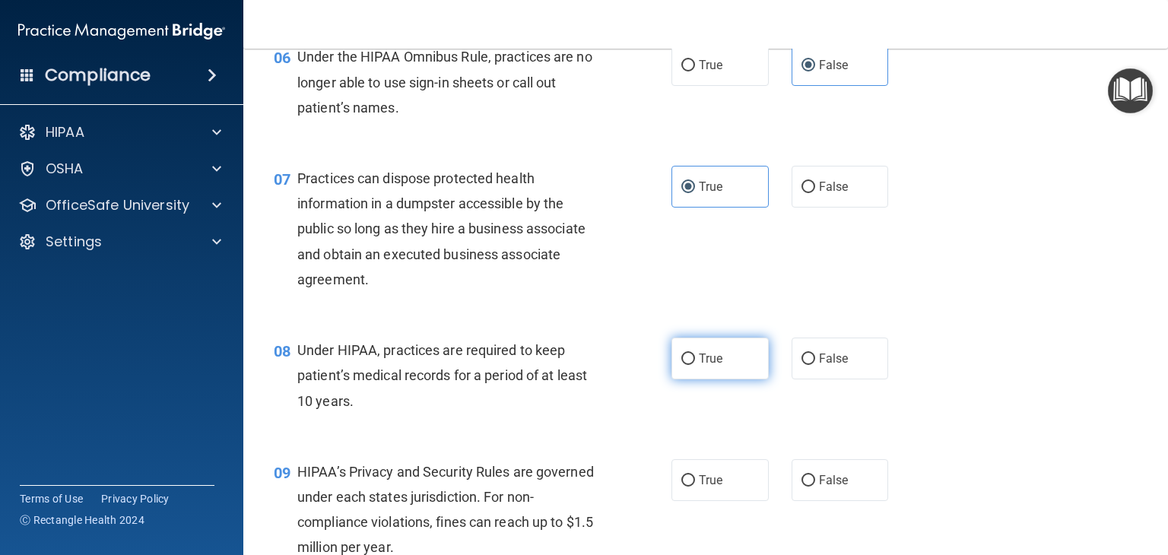
scroll to position [761, 0]
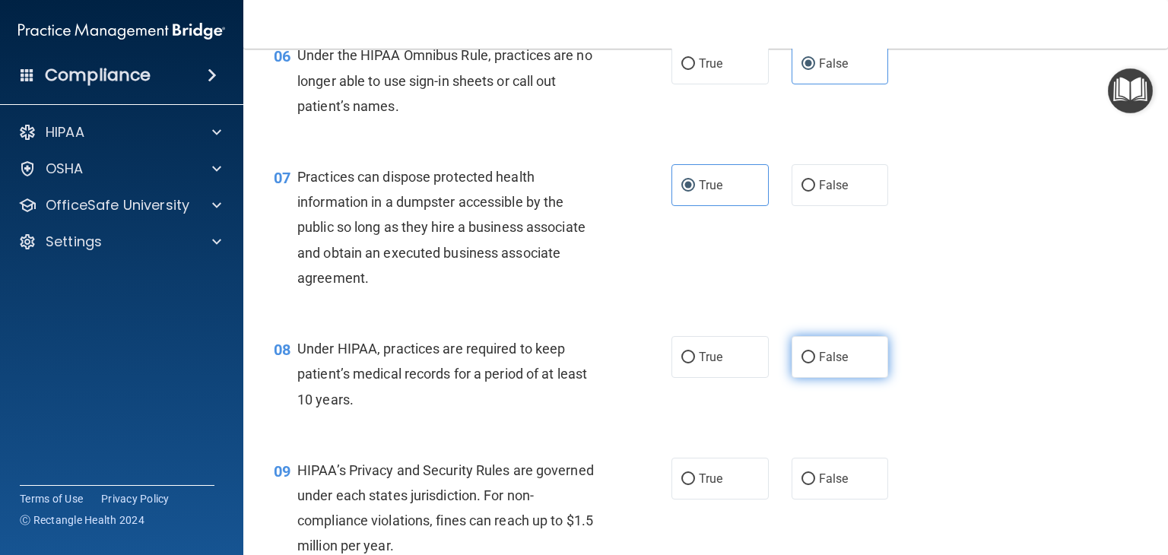
click at [807, 378] on label "False" at bounding box center [840, 357] width 97 height 42
click at [807, 364] on input "False" at bounding box center [809, 357] width 14 height 11
radio input "true"
click at [739, 500] on label "True" at bounding box center [720, 479] width 97 height 42
click at [695, 485] on input "True" at bounding box center [689, 479] width 14 height 11
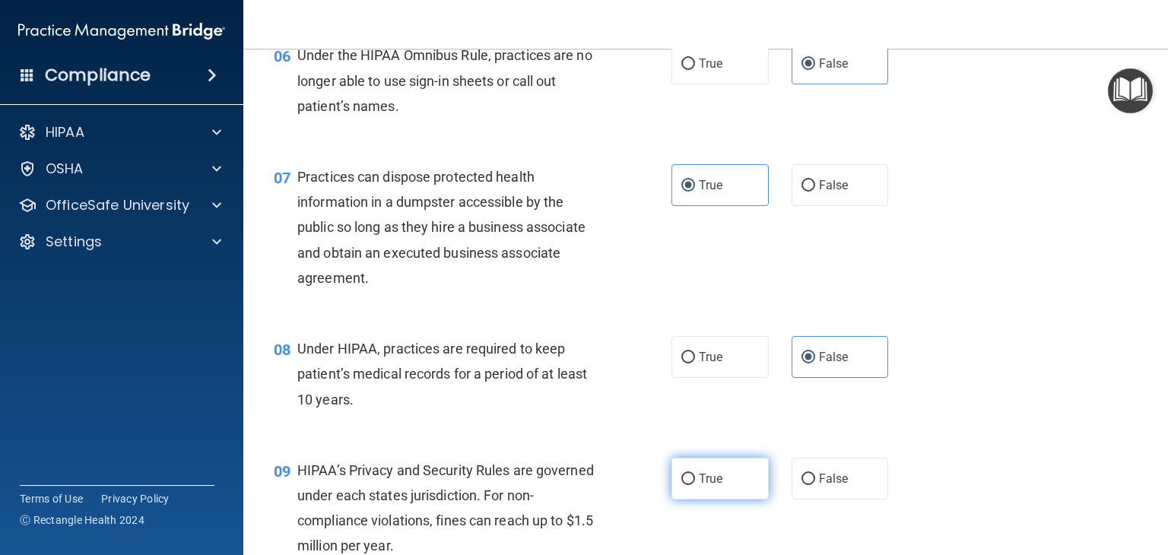
radio input "true"
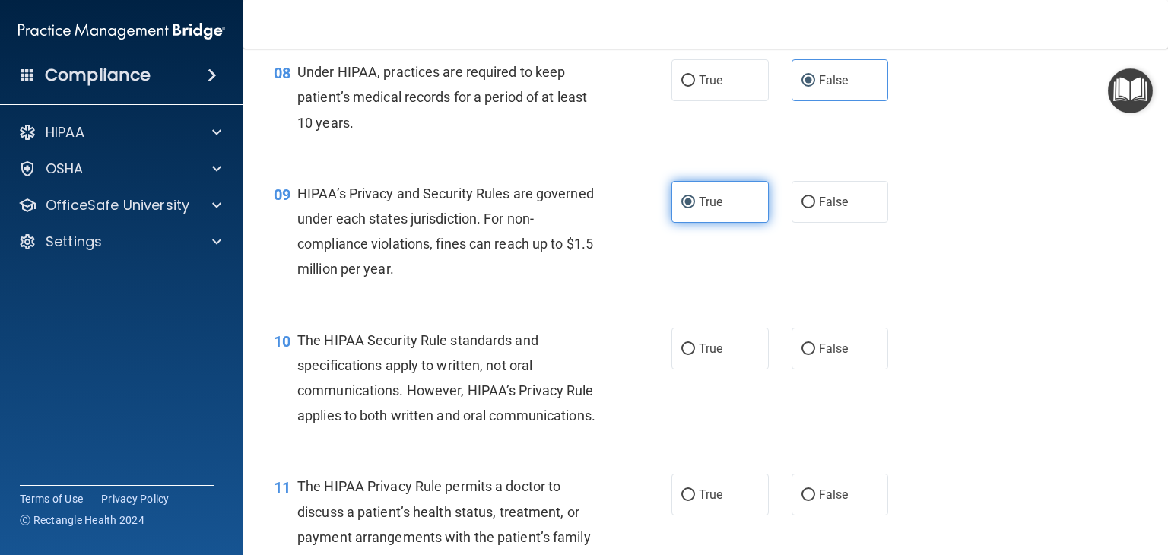
scroll to position [1038, 0]
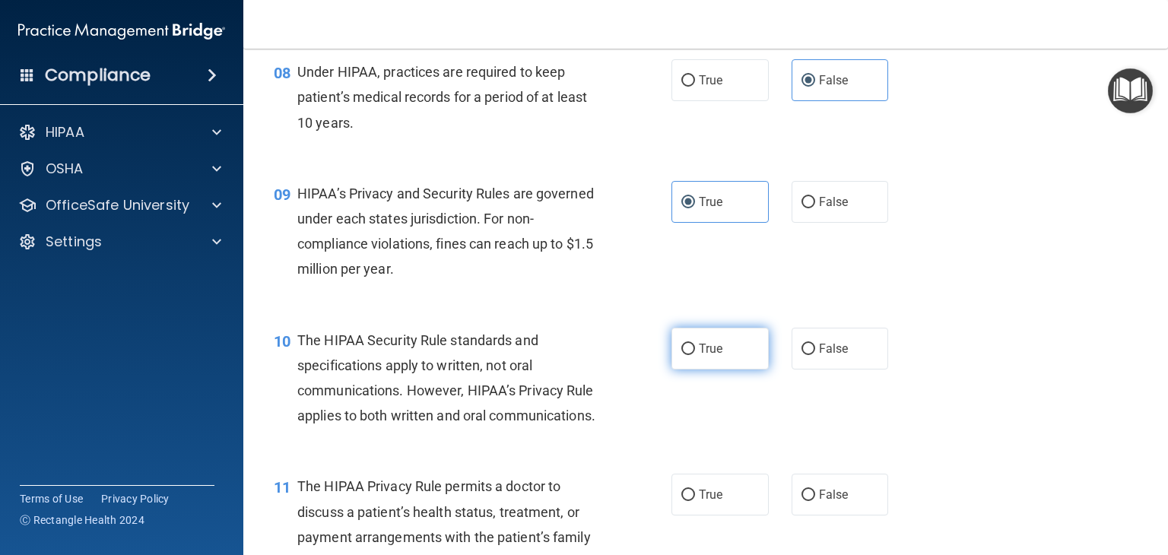
click at [726, 370] on label "True" at bounding box center [720, 349] width 97 height 42
click at [695, 355] on input "True" at bounding box center [689, 349] width 14 height 11
radio input "true"
click at [688, 443] on div "10 The HIPAA Security Rule standards and specifications apply to written, not o…" at bounding box center [705, 382] width 887 height 147
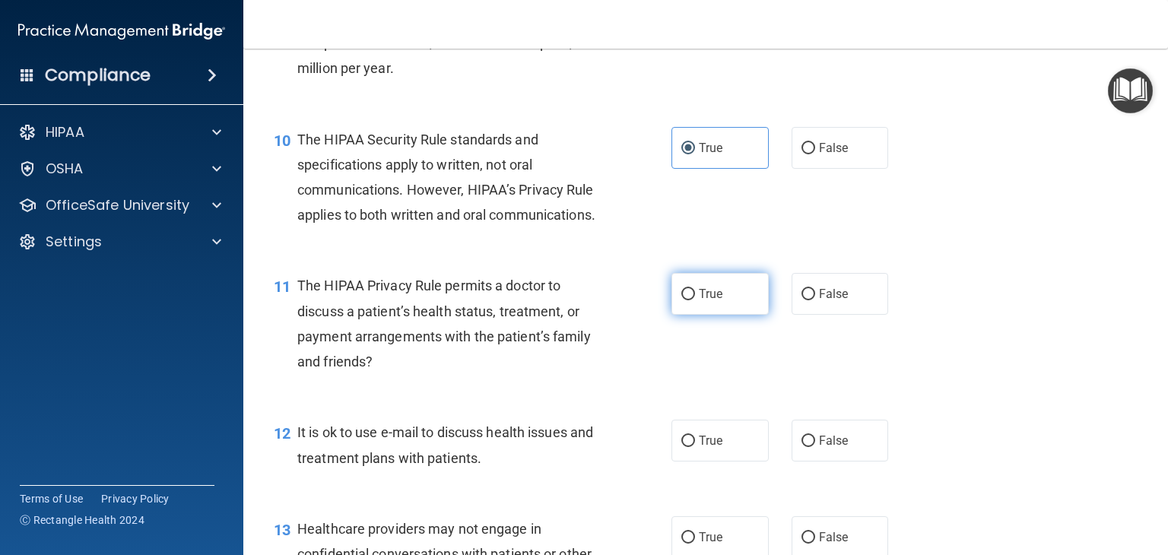
click at [701, 315] on label "True" at bounding box center [720, 294] width 97 height 42
click at [695, 300] on input "True" at bounding box center [689, 294] width 14 height 11
radio input "true"
click at [836, 497] on div "12 It is ok to use e-mail to discuss health issues and treatment plans with pat…" at bounding box center [705, 449] width 887 height 96
click at [820, 462] on label "False" at bounding box center [840, 441] width 97 height 42
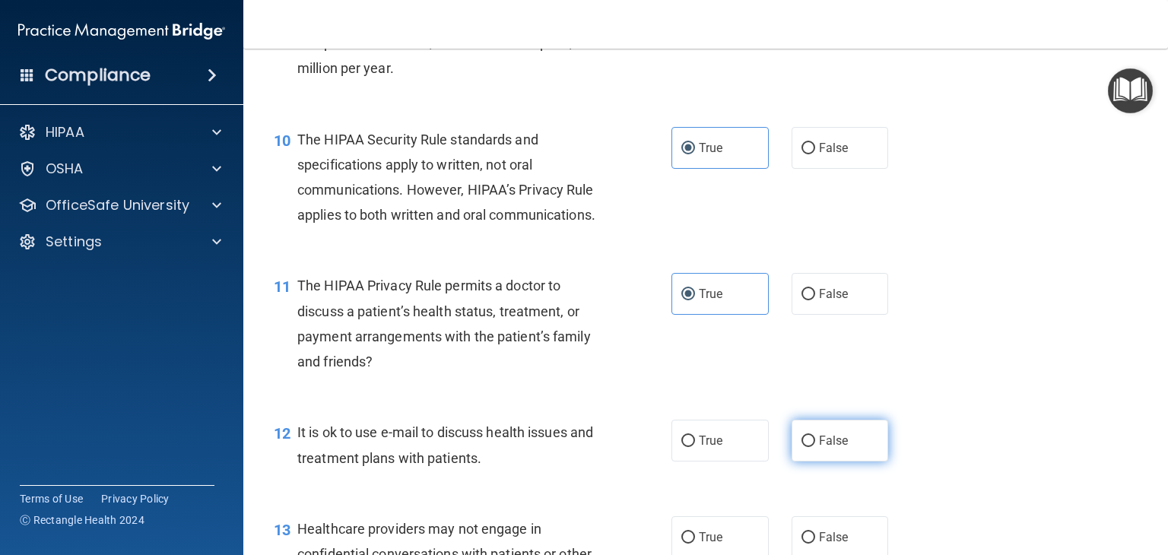
click at [815, 447] on input "False" at bounding box center [809, 441] width 14 height 11
radio input "true"
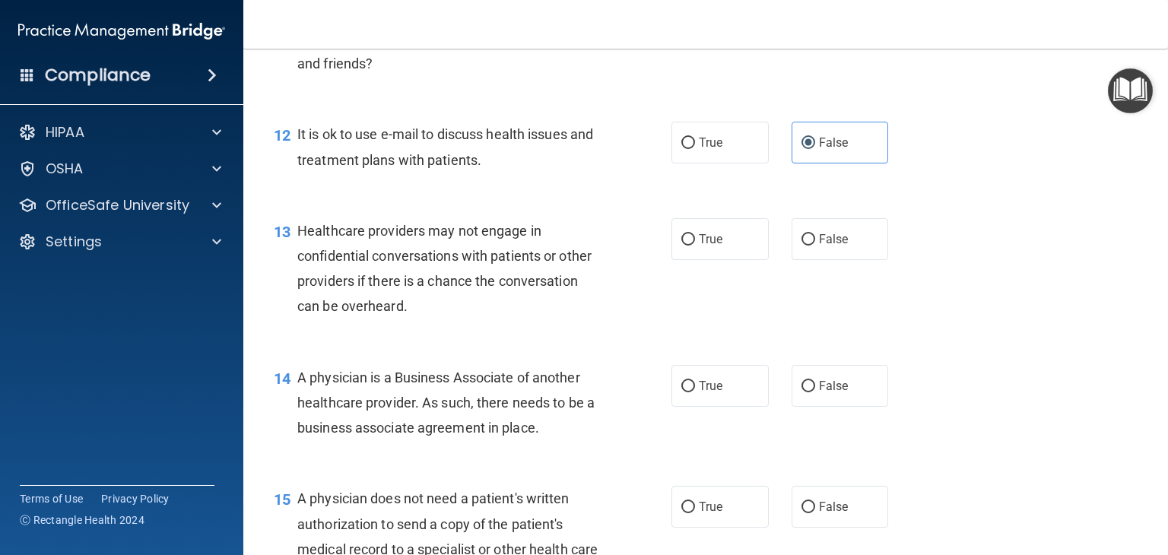
scroll to position [1552, 0]
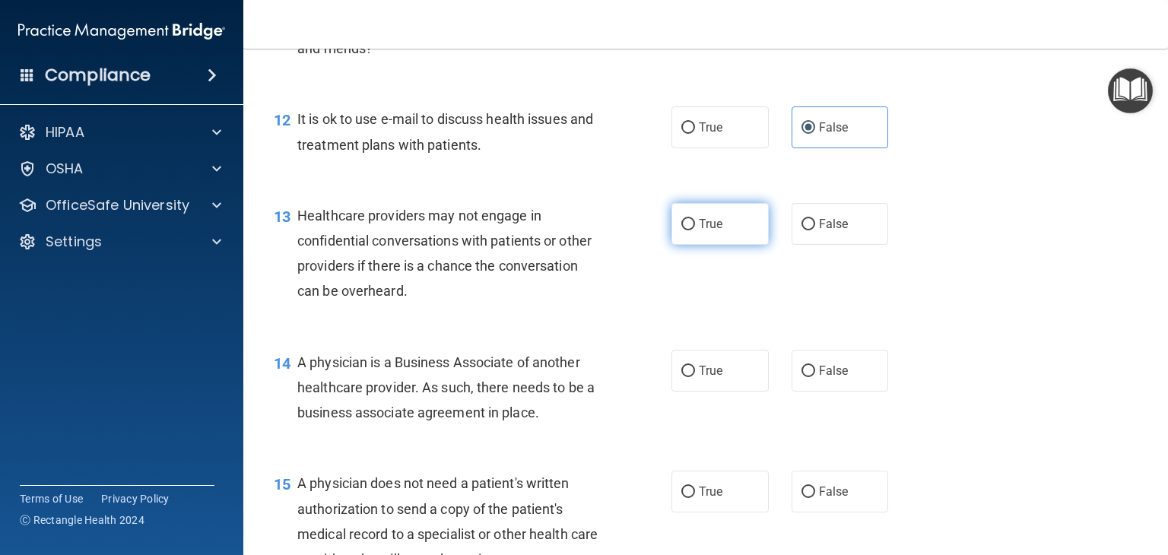
click at [704, 231] on span "True" at bounding box center [711, 224] width 24 height 14
click at [695, 230] on input "True" at bounding box center [689, 224] width 14 height 11
radio input "true"
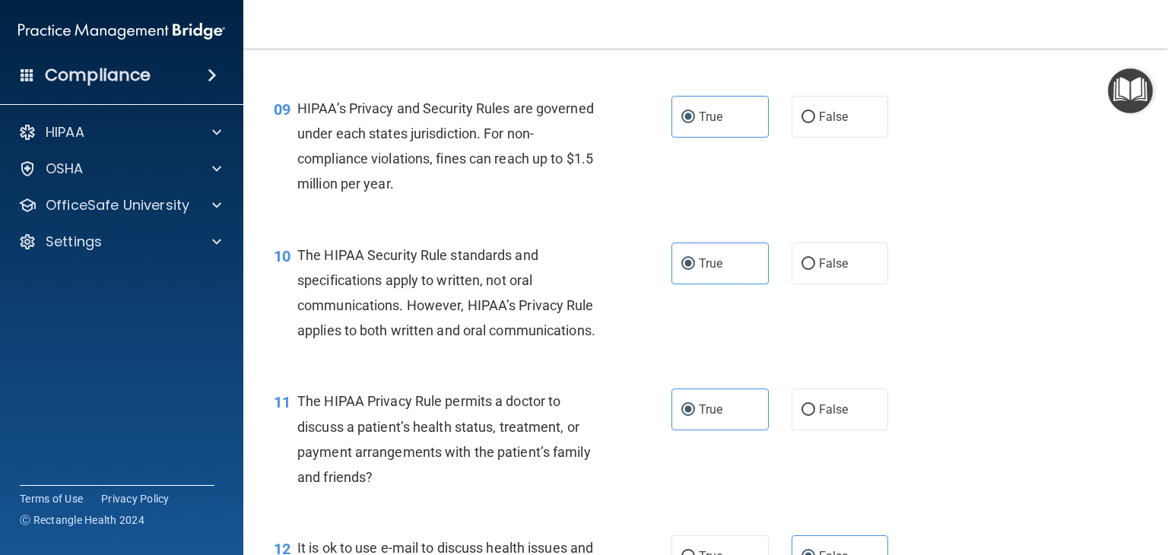
scroll to position [1122, 0]
click at [819, 125] on span "False" at bounding box center [834, 117] width 30 height 14
click at [815, 124] on input "False" at bounding box center [809, 118] width 14 height 11
radio input "true"
radio input "false"
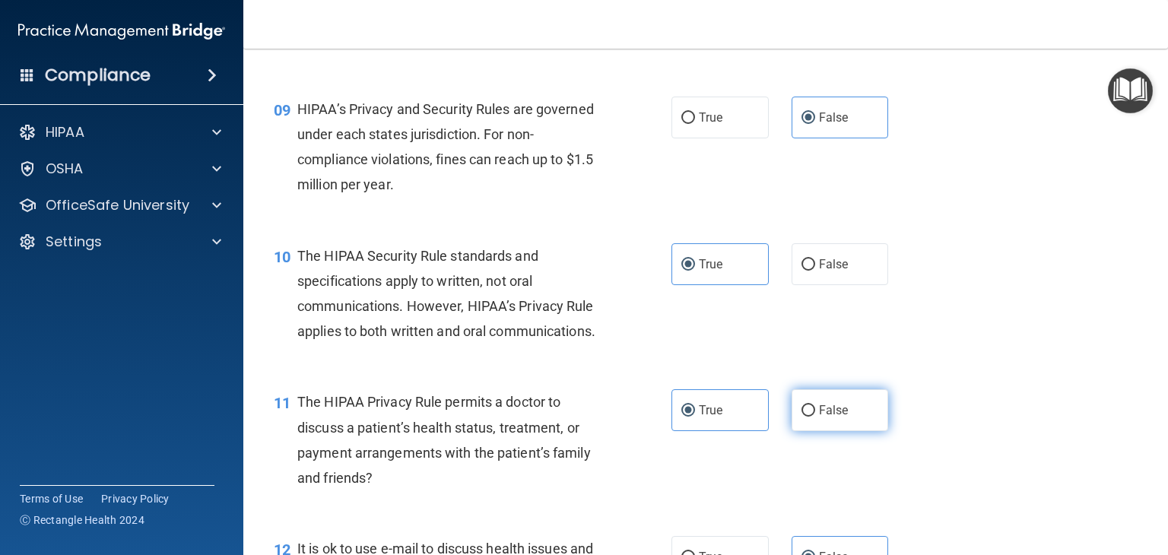
click at [807, 417] on input "False" at bounding box center [809, 410] width 14 height 11
radio input "true"
radio input "false"
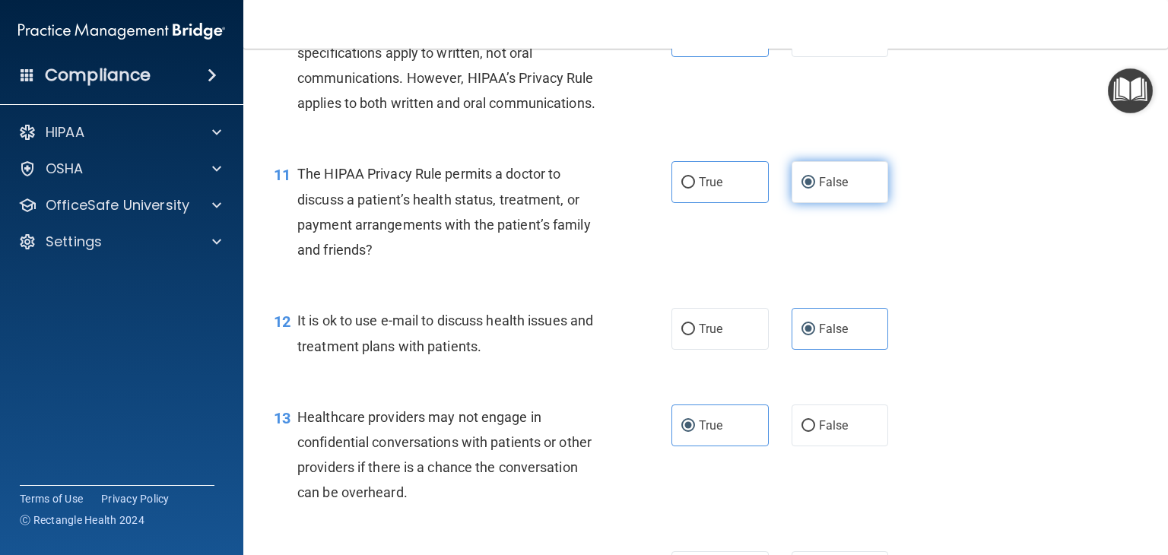
scroll to position [1450, 0]
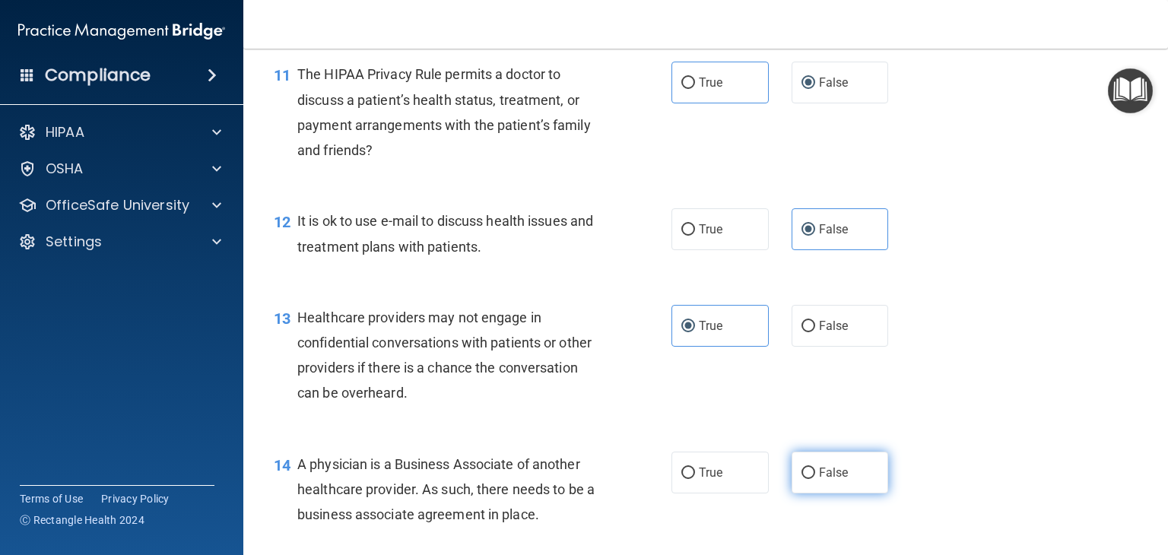
click at [830, 480] on span "False" at bounding box center [834, 473] width 30 height 14
click at [815, 479] on input "False" at bounding box center [809, 473] width 14 height 11
radio input "true"
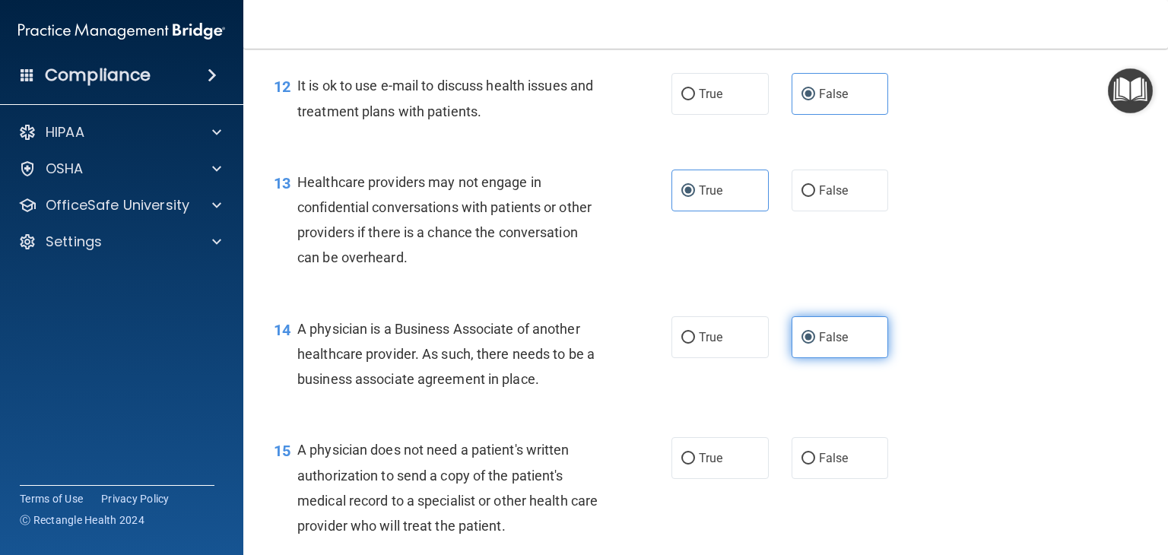
scroll to position [1587, 0]
click at [830, 464] on span "False" at bounding box center [834, 457] width 30 height 14
click at [815, 463] on input "False" at bounding box center [809, 457] width 14 height 11
radio input "true"
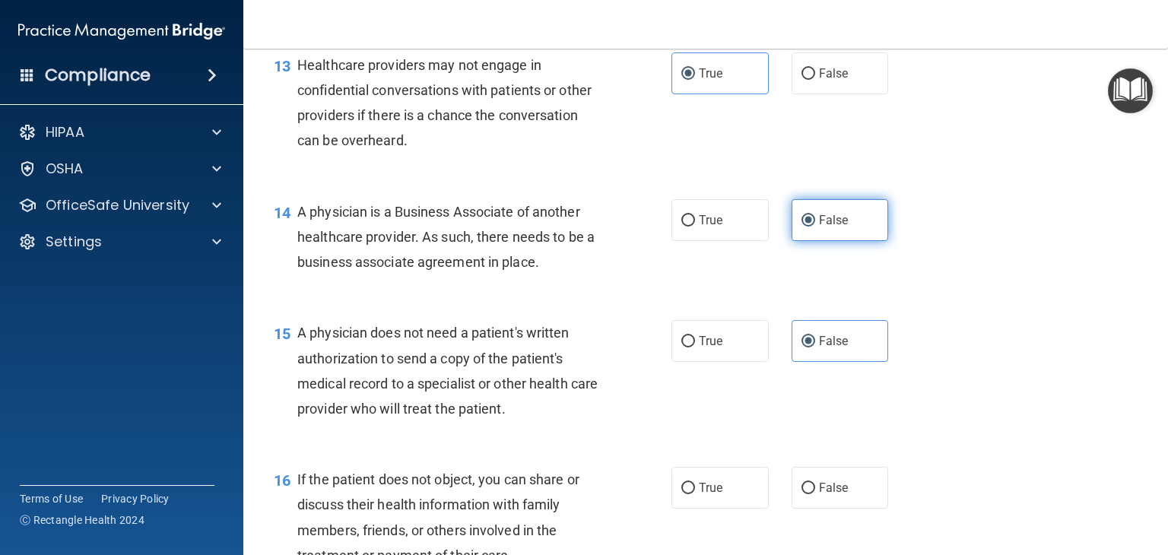
scroll to position [1764, 0]
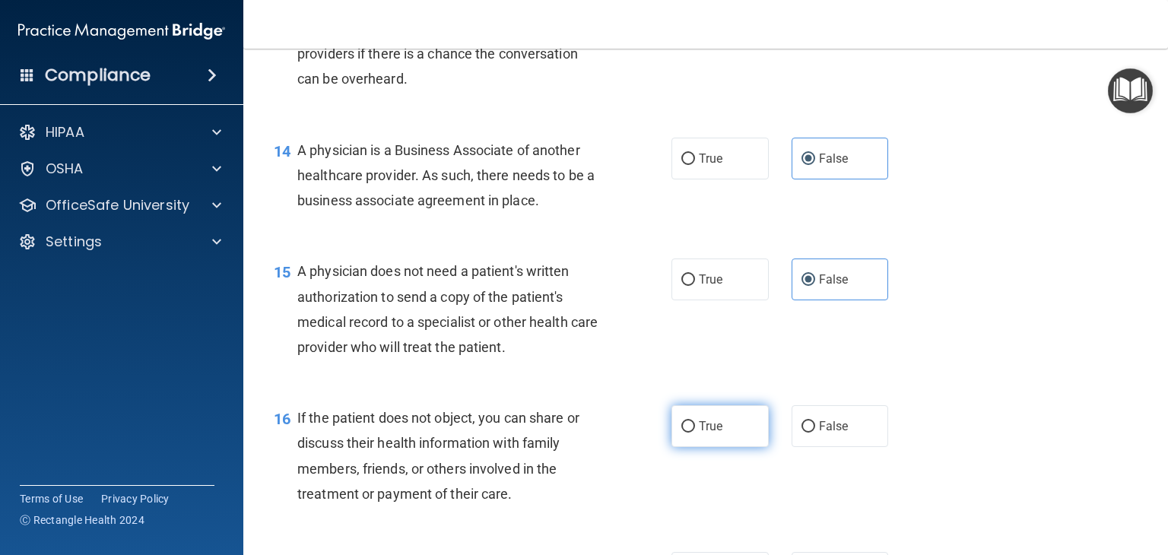
click at [739, 447] on label "True" at bounding box center [720, 426] width 97 height 42
click at [695, 433] on input "True" at bounding box center [689, 426] width 14 height 11
radio input "true"
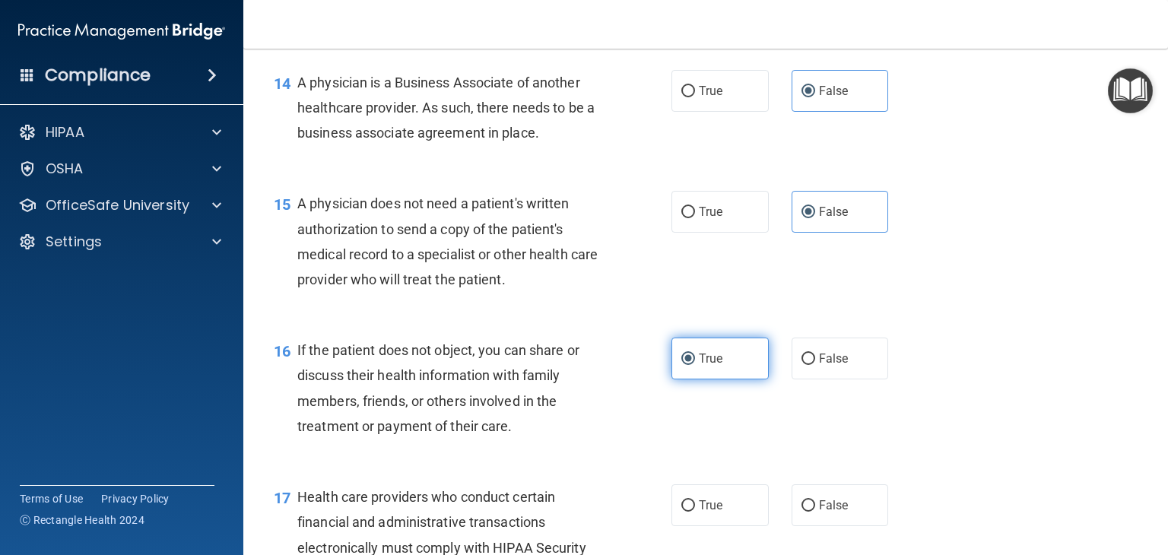
scroll to position [1838, 0]
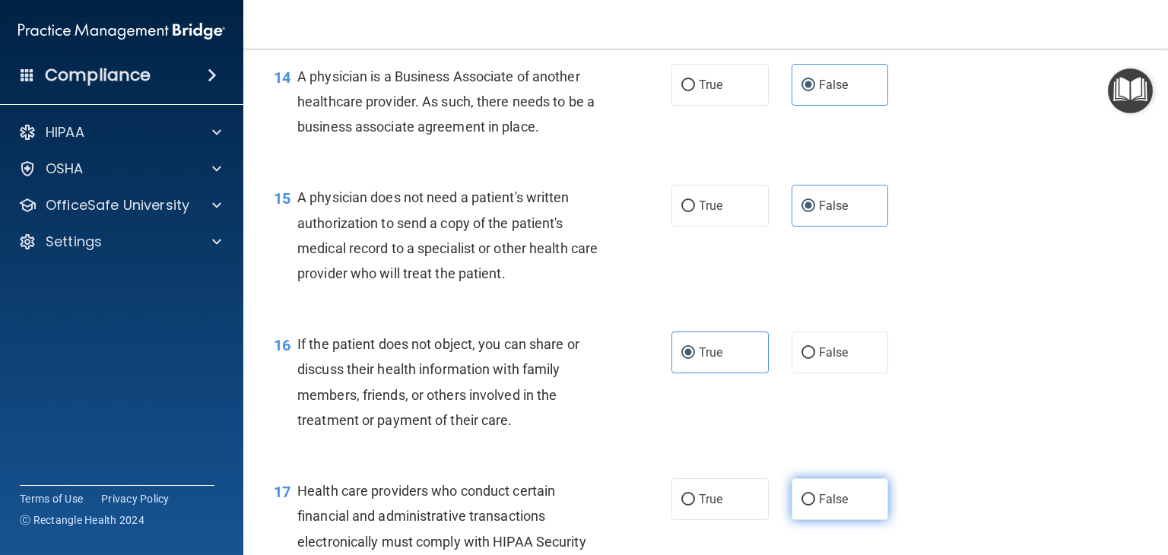
click at [806, 520] on label "False" at bounding box center [840, 499] width 97 height 42
click at [806, 506] on input "False" at bounding box center [809, 499] width 14 height 11
radio input "true"
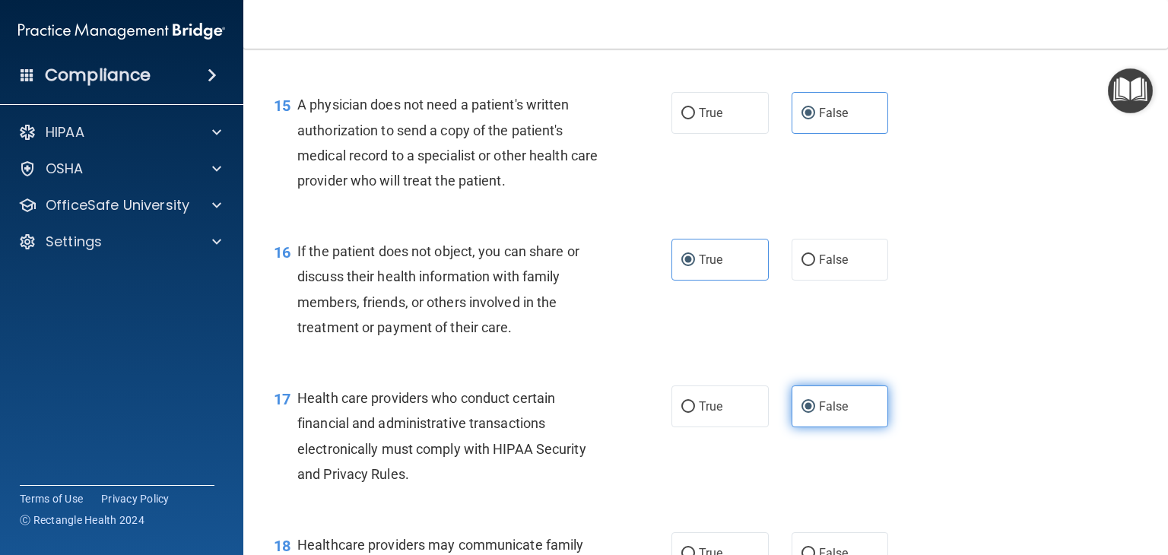
scroll to position [1984, 0]
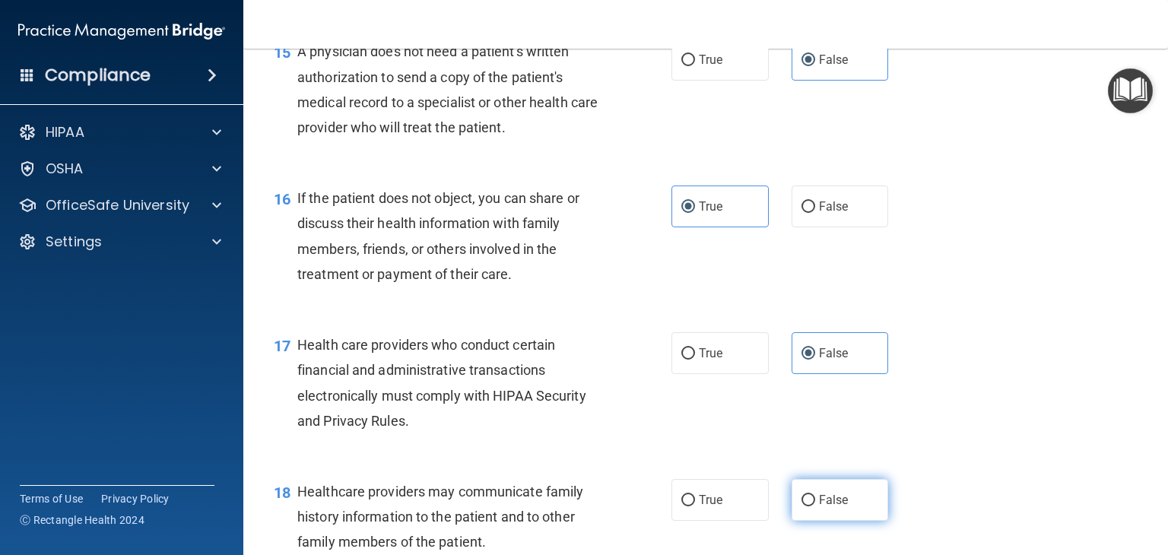
click at [806, 521] on label "False" at bounding box center [840, 500] width 97 height 42
click at [806, 507] on input "False" at bounding box center [809, 500] width 14 height 11
radio input "true"
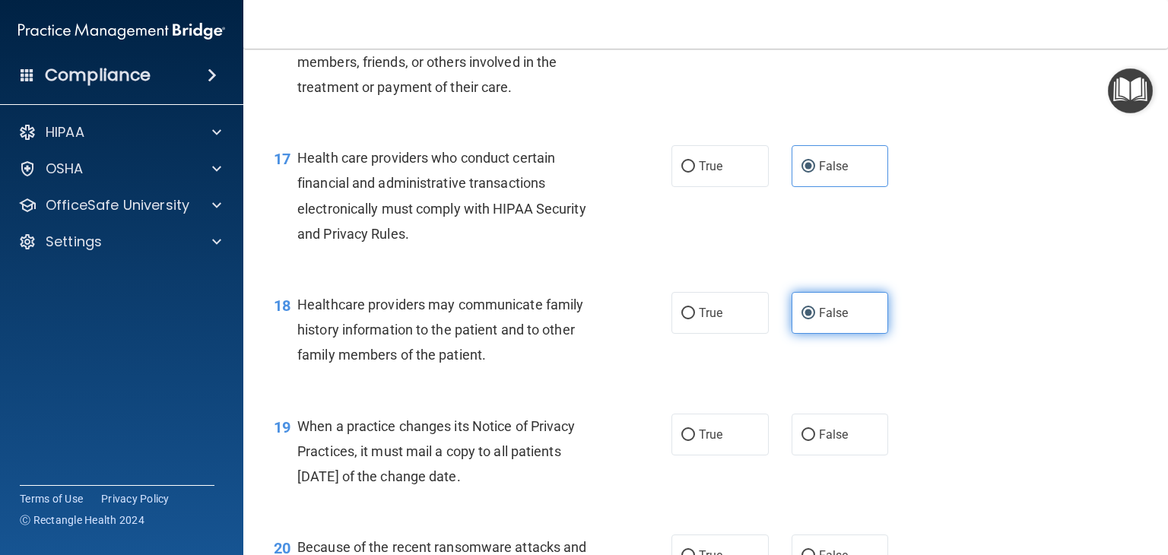
scroll to position [2172, 0]
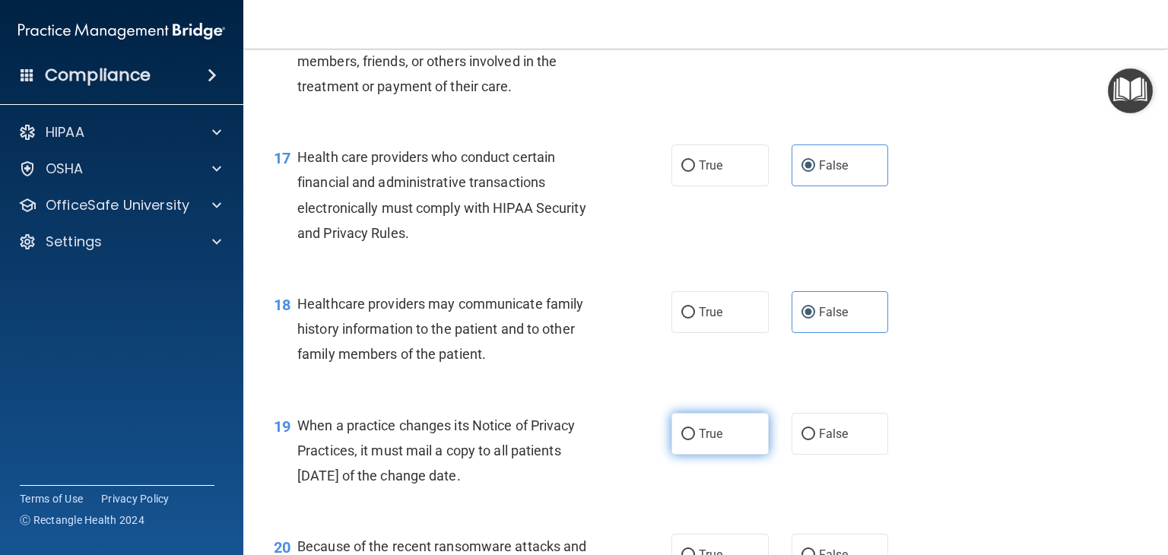
click at [711, 441] on span "True" at bounding box center [711, 434] width 24 height 14
click at [695, 440] on input "True" at bounding box center [689, 434] width 14 height 11
radio input "true"
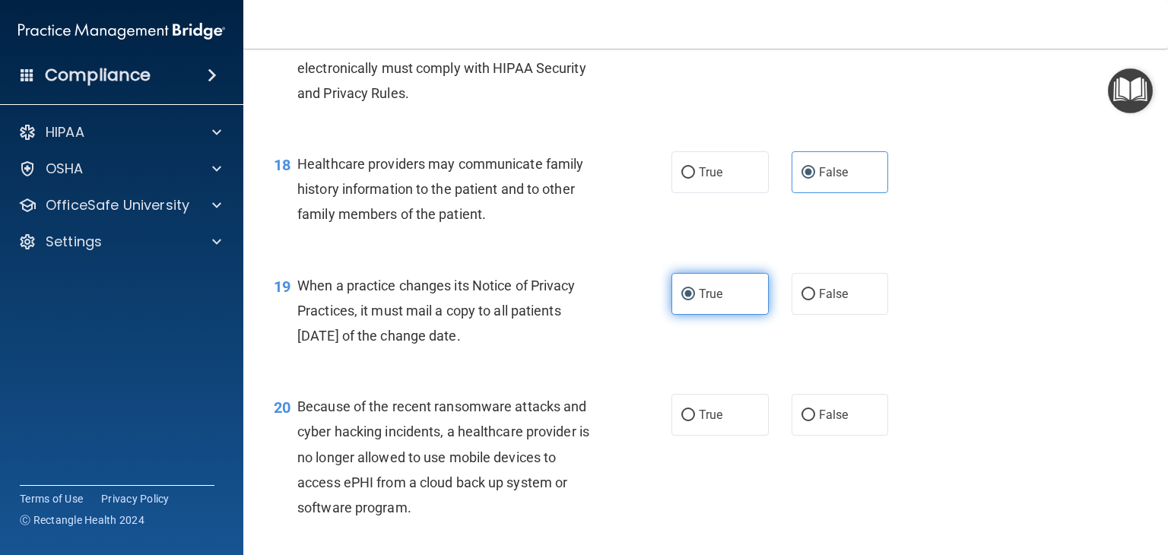
scroll to position [2313, 0]
click at [800, 435] on label "False" at bounding box center [840, 414] width 97 height 42
click at [802, 421] on input "False" at bounding box center [809, 414] width 14 height 11
radio input "true"
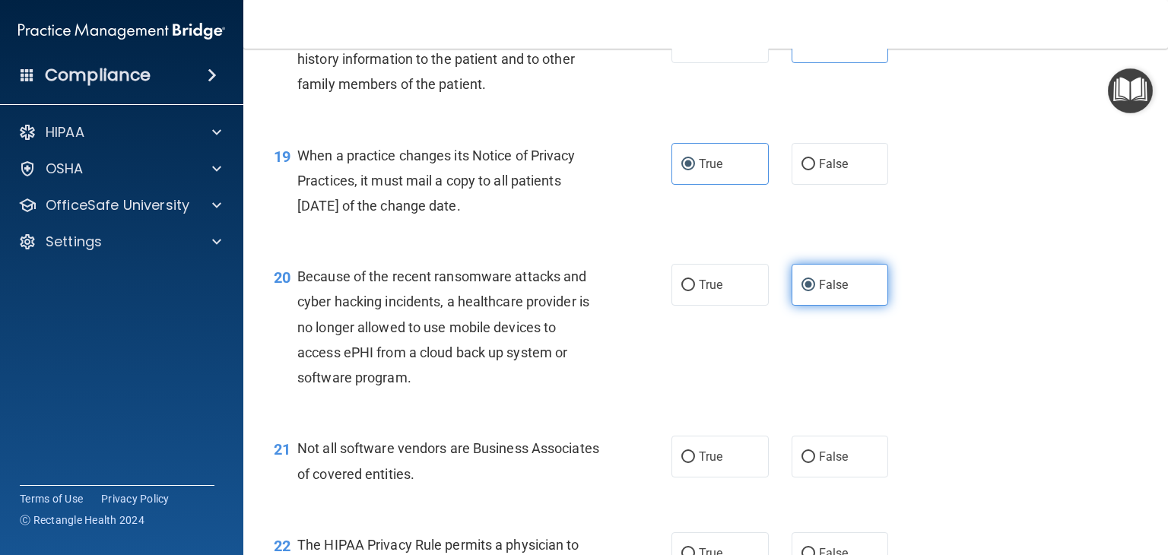
scroll to position [2443, 0]
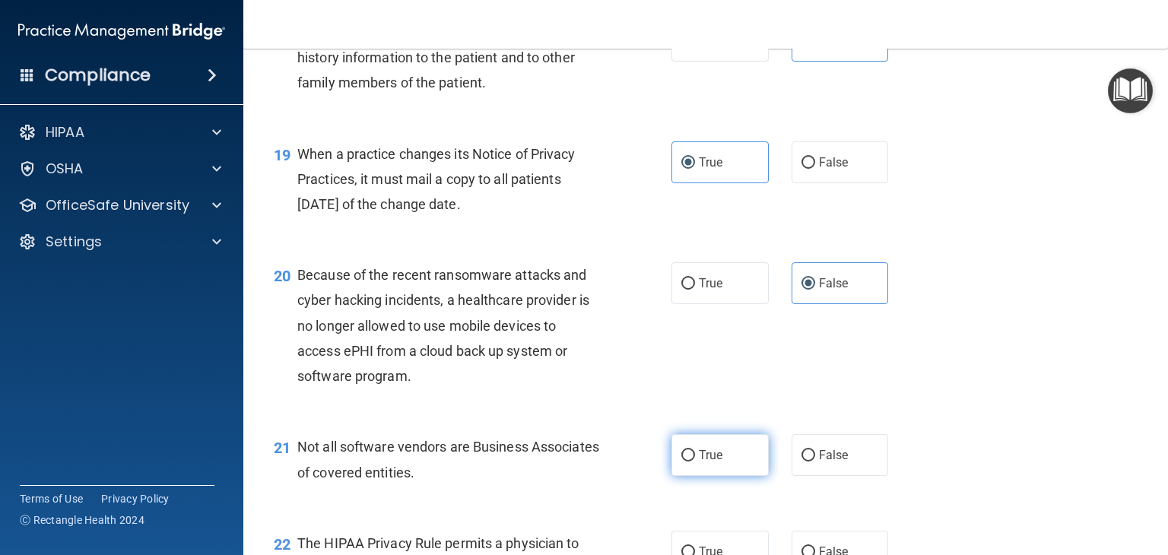
click at [723, 476] on label "True" at bounding box center [720, 455] width 97 height 42
click at [695, 462] on input "True" at bounding box center [689, 455] width 14 height 11
radio input "true"
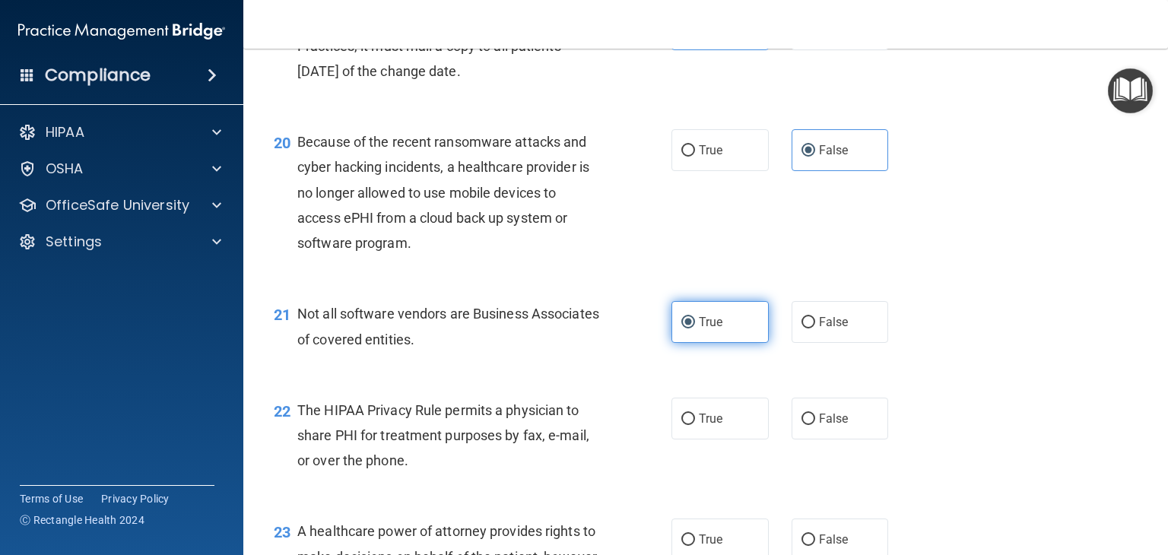
scroll to position [2580, 0]
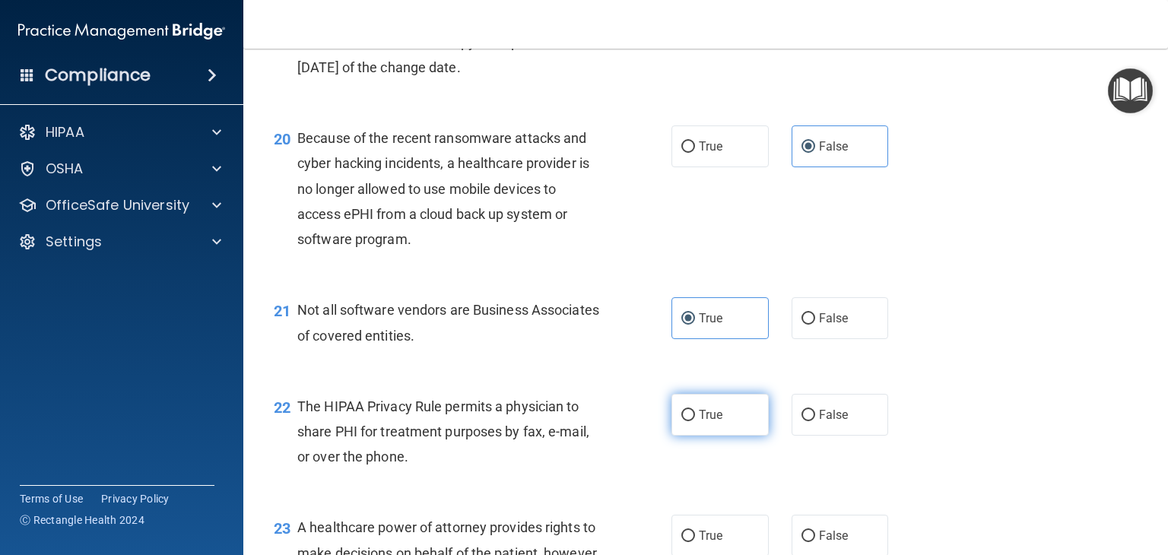
click at [717, 422] on span "True" at bounding box center [711, 415] width 24 height 14
click at [695, 421] on input "True" at bounding box center [689, 415] width 14 height 11
radio input "true"
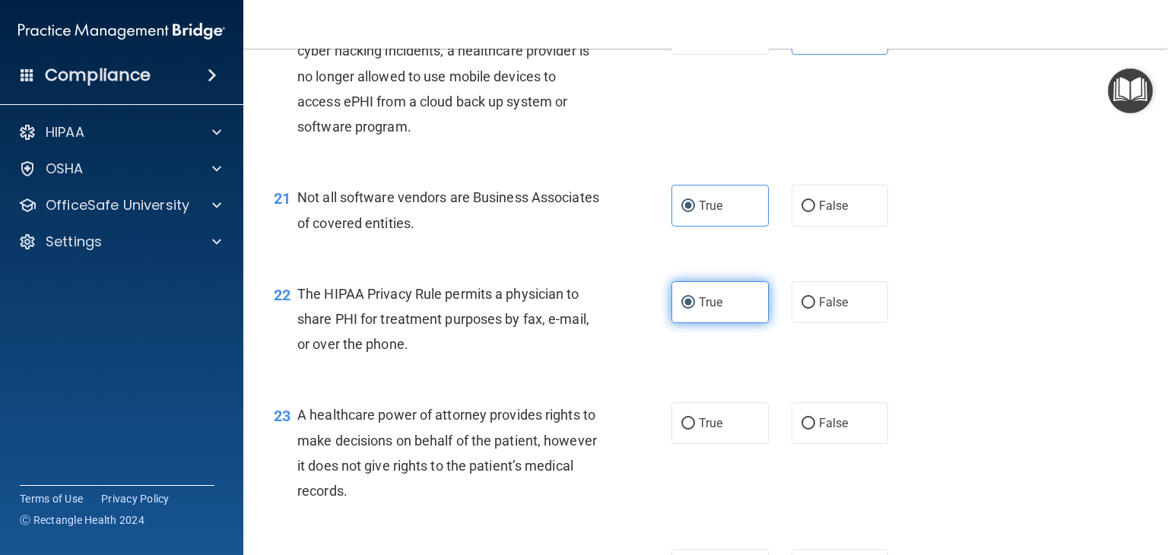
scroll to position [2693, 0]
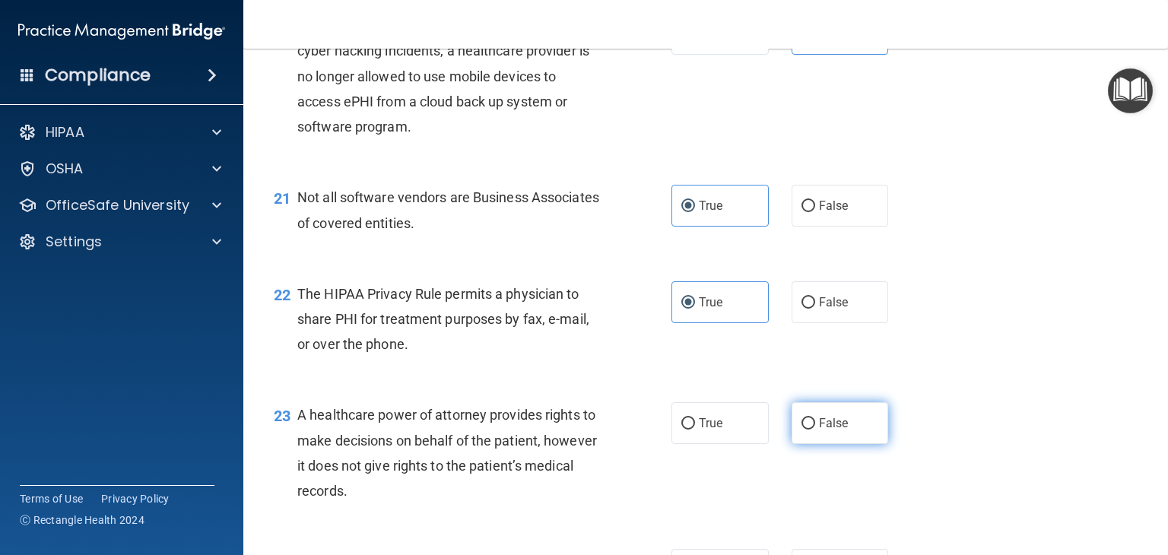
click at [809, 444] on label "False" at bounding box center [840, 423] width 97 height 42
click at [809, 430] on input "False" at bounding box center [809, 423] width 14 height 11
radio input "true"
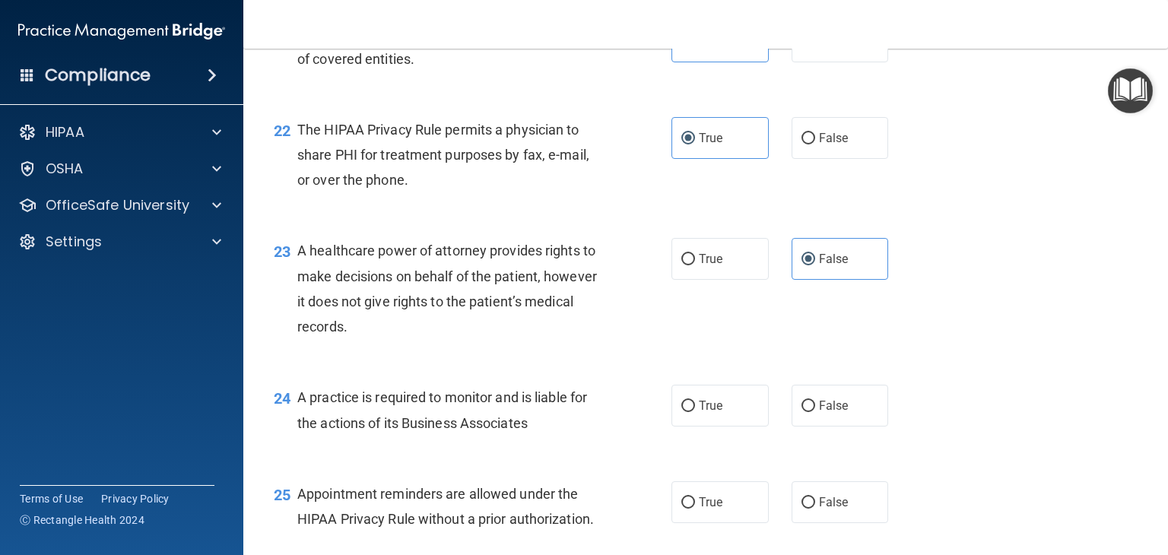
scroll to position [2857, 0]
click at [707, 413] on span "True" at bounding box center [711, 406] width 24 height 14
click at [695, 412] on input "True" at bounding box center [689, 406] width 14 height 11
radio input "true"
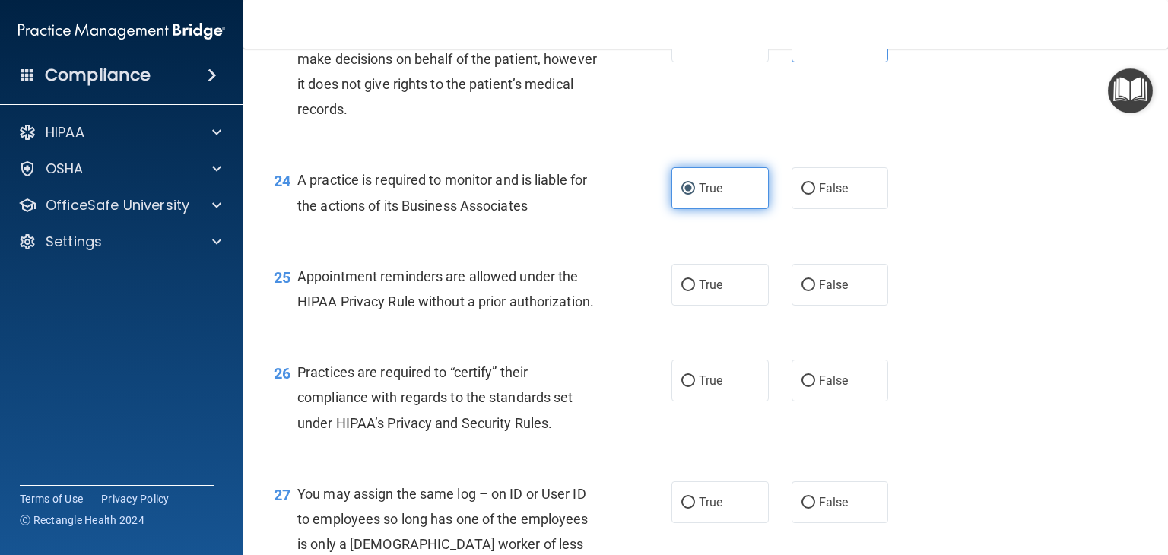
scroll to position [3072, 0]
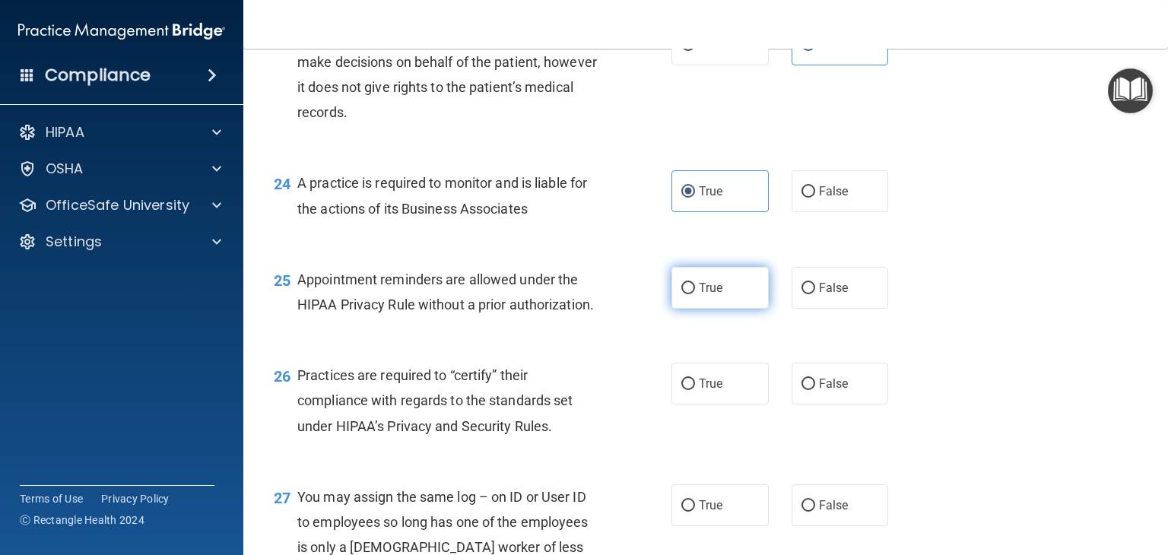
click at [686, 294] on input "True" at bounding box center [689, 288] width 14 height 11
radio input "true"
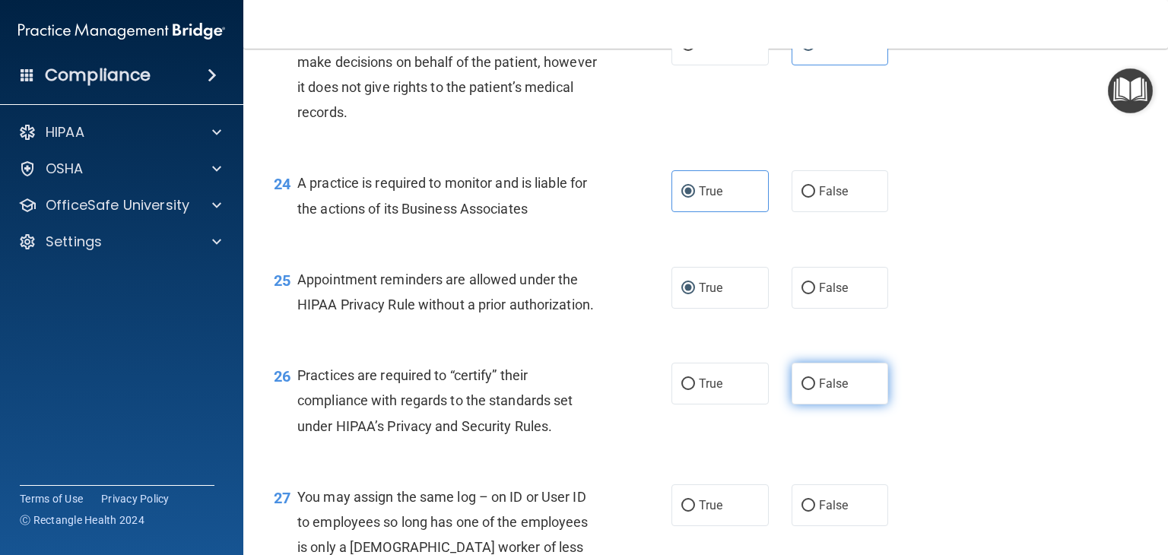
click at [826, 405] on label "False" at bounding box center [840, 384] width 97 height 42
click at [815, 390] on input "False" at bounding box center [809, 384] width 14 height 11
radio input "true"
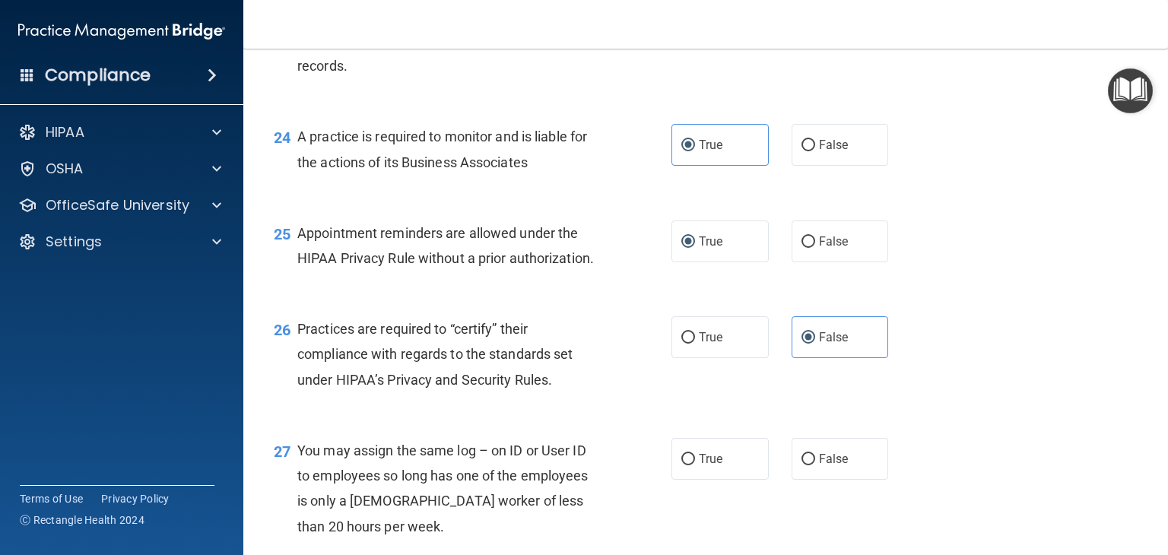
scroll to position [3152, 0]
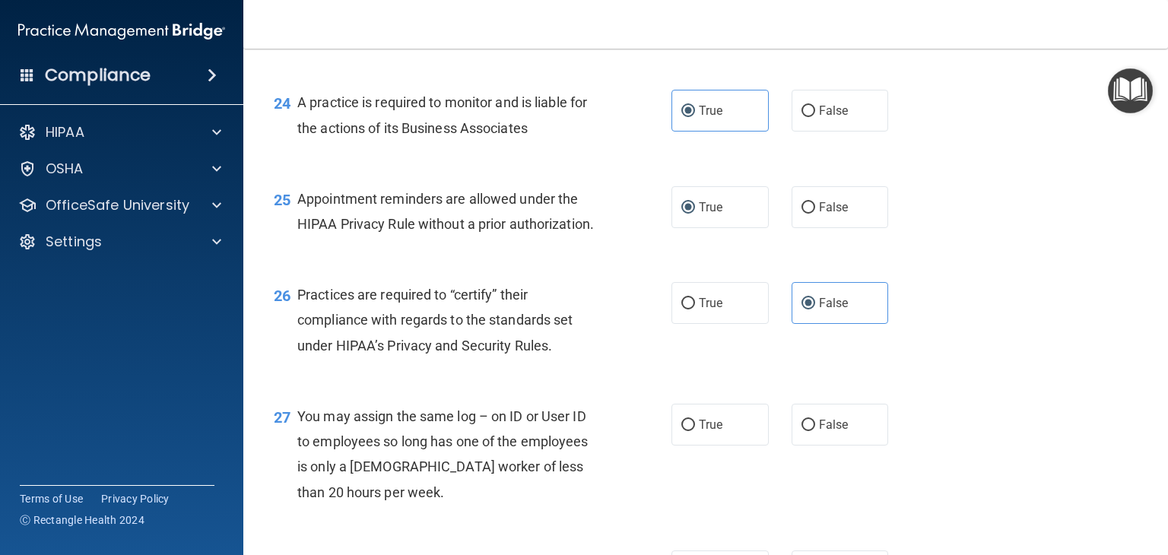
click at [792, 446] on label "False" at bounding box center [840, 425] width 97 height 42
click at [802, 431] on input "False" at bounding box center [809, 425] width 14 height 11
radio input "true"
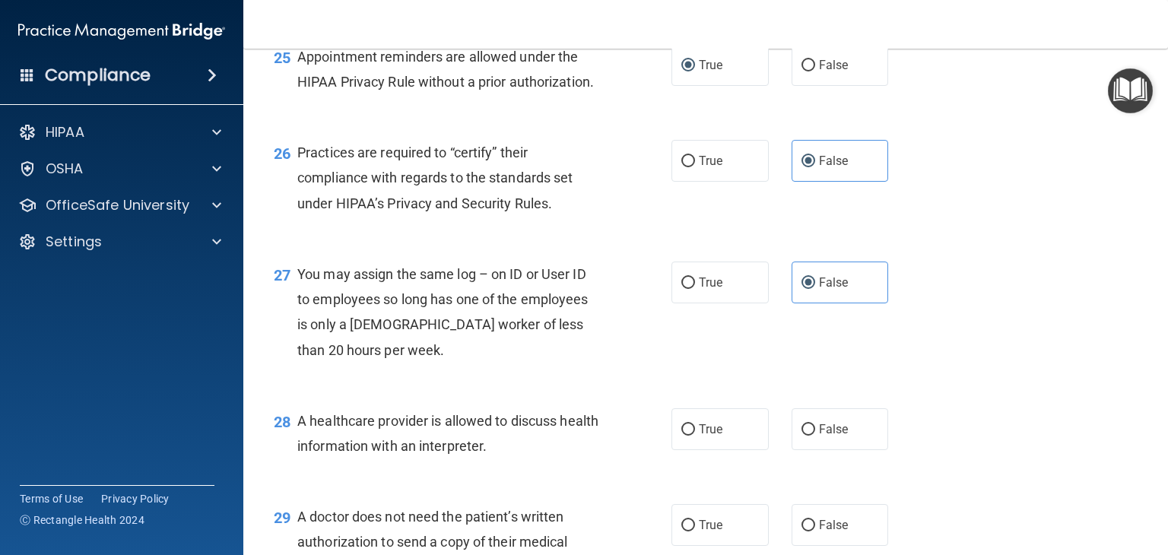
scroll to position [3295, 0]
click at [792, 450] on label "False" at bounding box center [840, 429] width 97 height 42
click at [802, 435] on input "False" at bounding box center [809, 429] width 14 height 11
radio input "true"
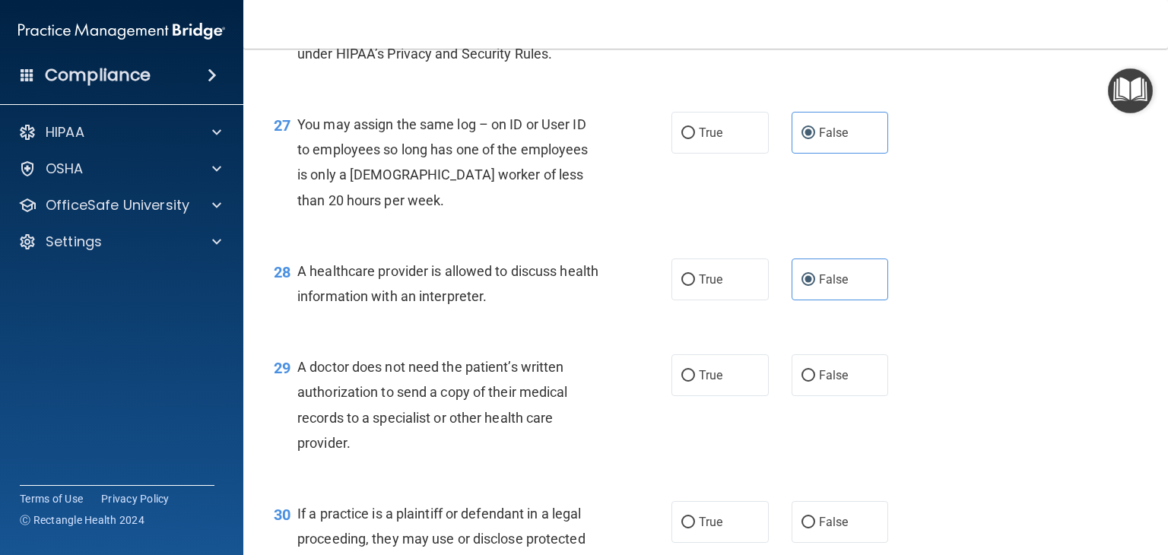
scroll to position [3445, 0]
click at [690, 396] on label "True" at bounding box center [720, 375] width 97 height 42
click at [690, 382] on input "True" at bounding box center [689, 375] width 14 height 11
radio input "true"
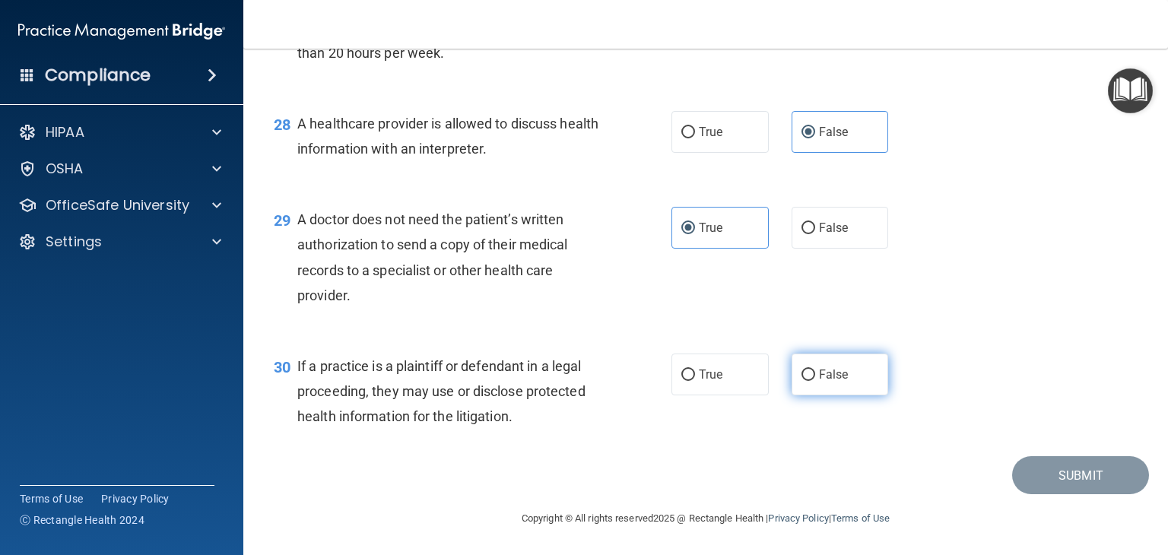
click at [797, 396] on label "False" at bounding box center [840, 375] width 97 height 42
click at [802, 381] on input "False" at bounding box center [809, 375] width 14 height 11
radio input "true"
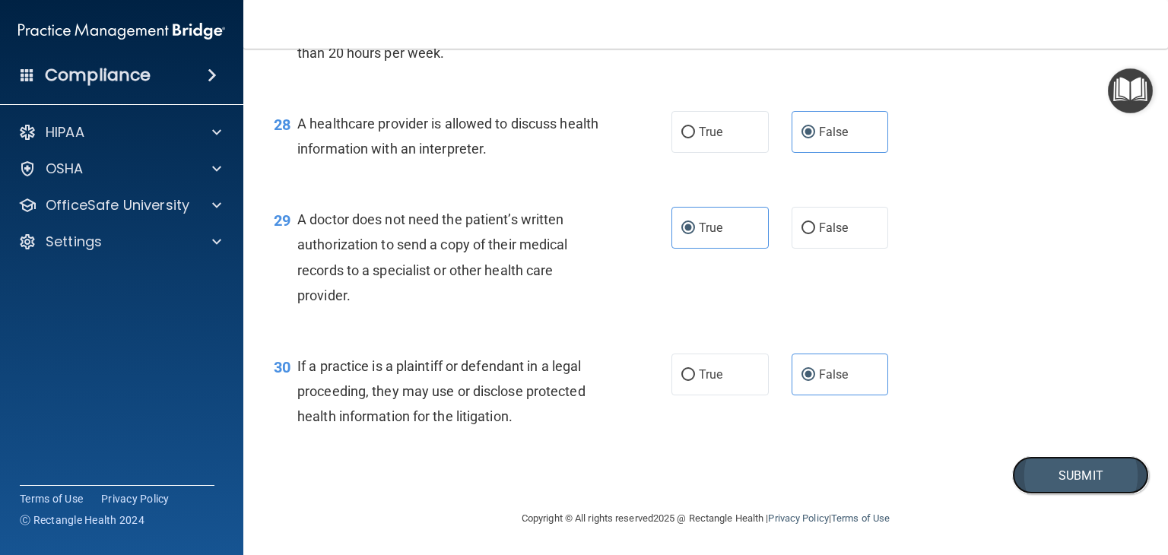
click at [1017, 495] on button "Submit" at bounding box center [1081, 475] width 137 height 39
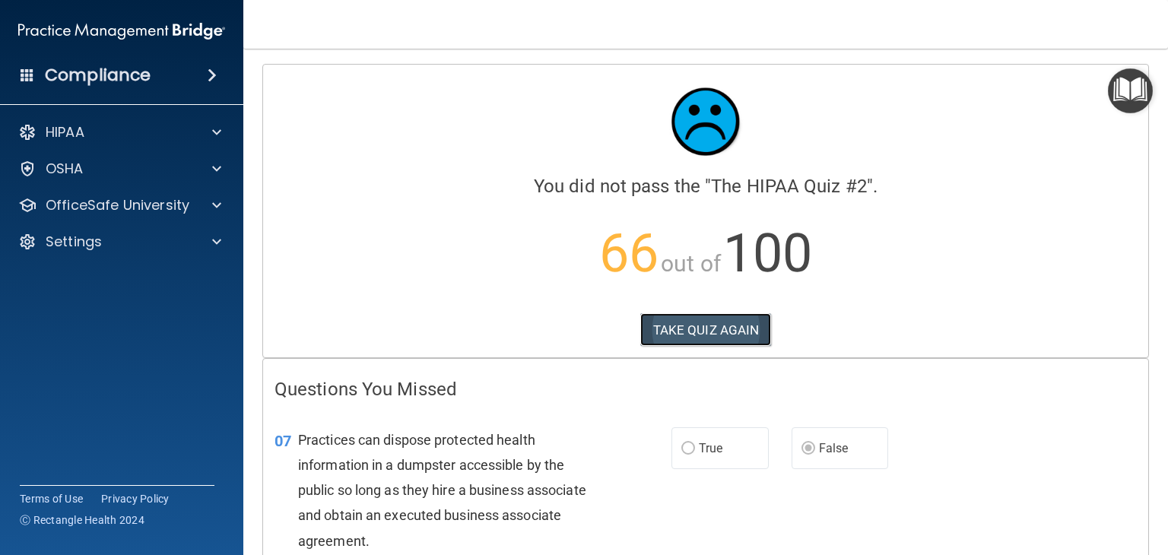
click at [734, 327] on button "TAKE QUIZ AGAIN" at bounding box center [707, 329] width 132 height 33
